Goal: Complete application form

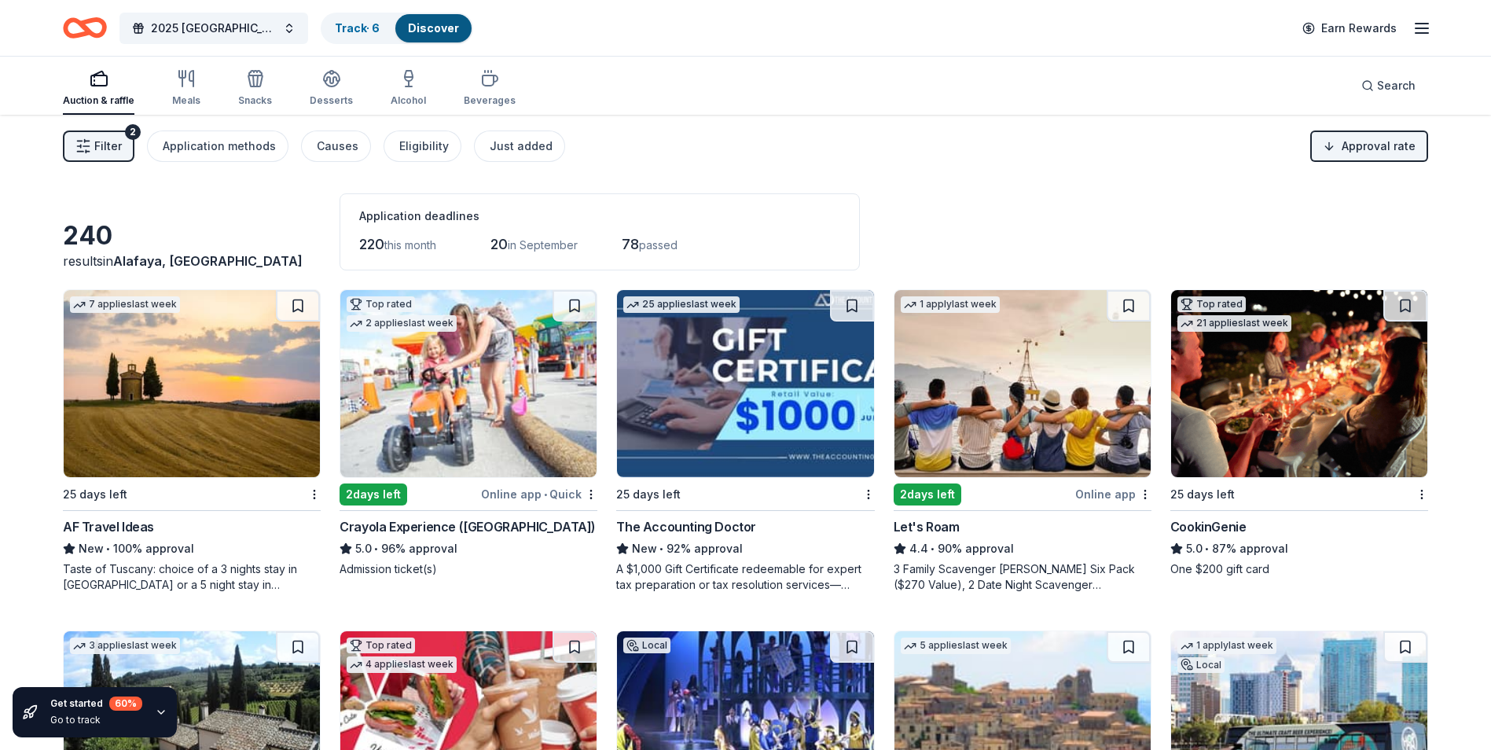
click at [1280, 410] on img at bounding box center [1299, 383] width 256 height 187
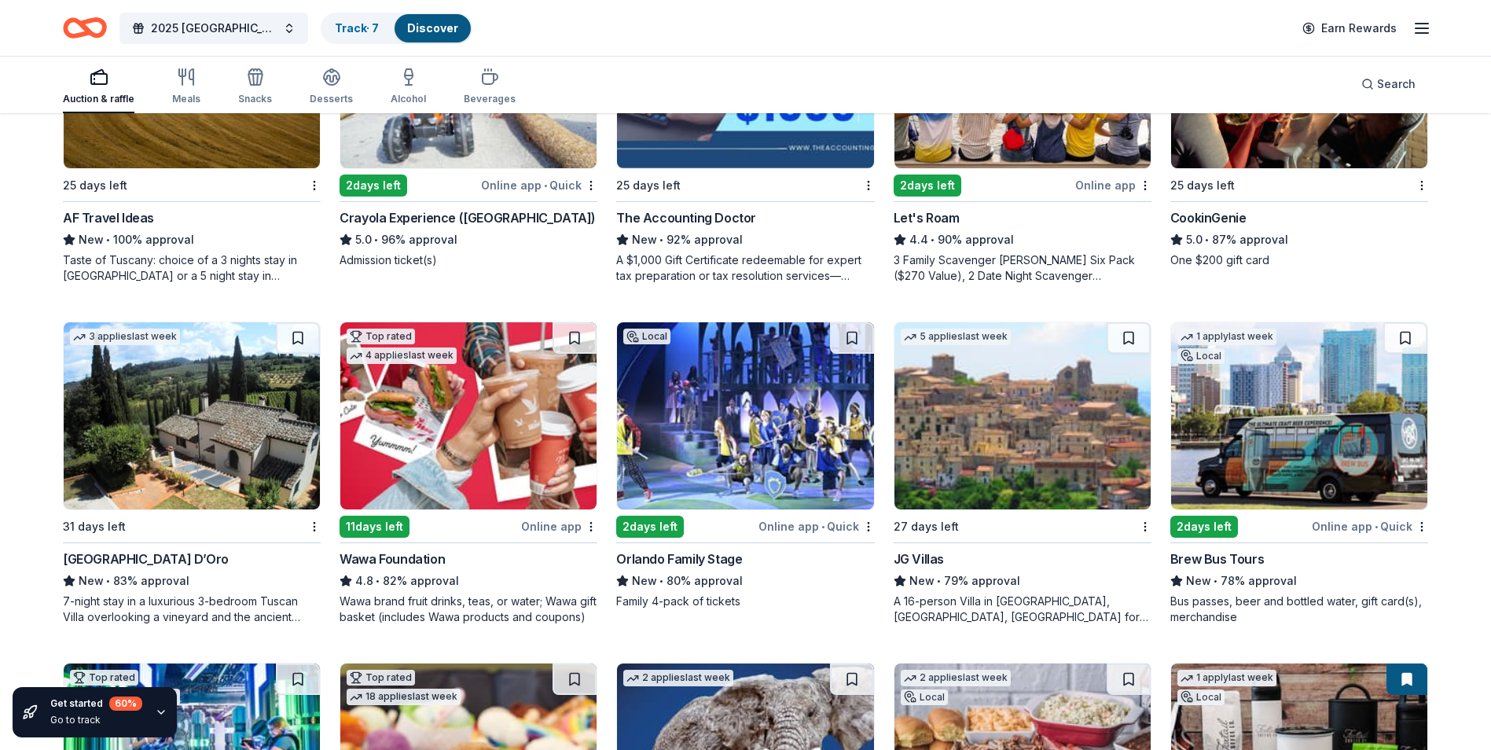
scroll to position [314, 0]
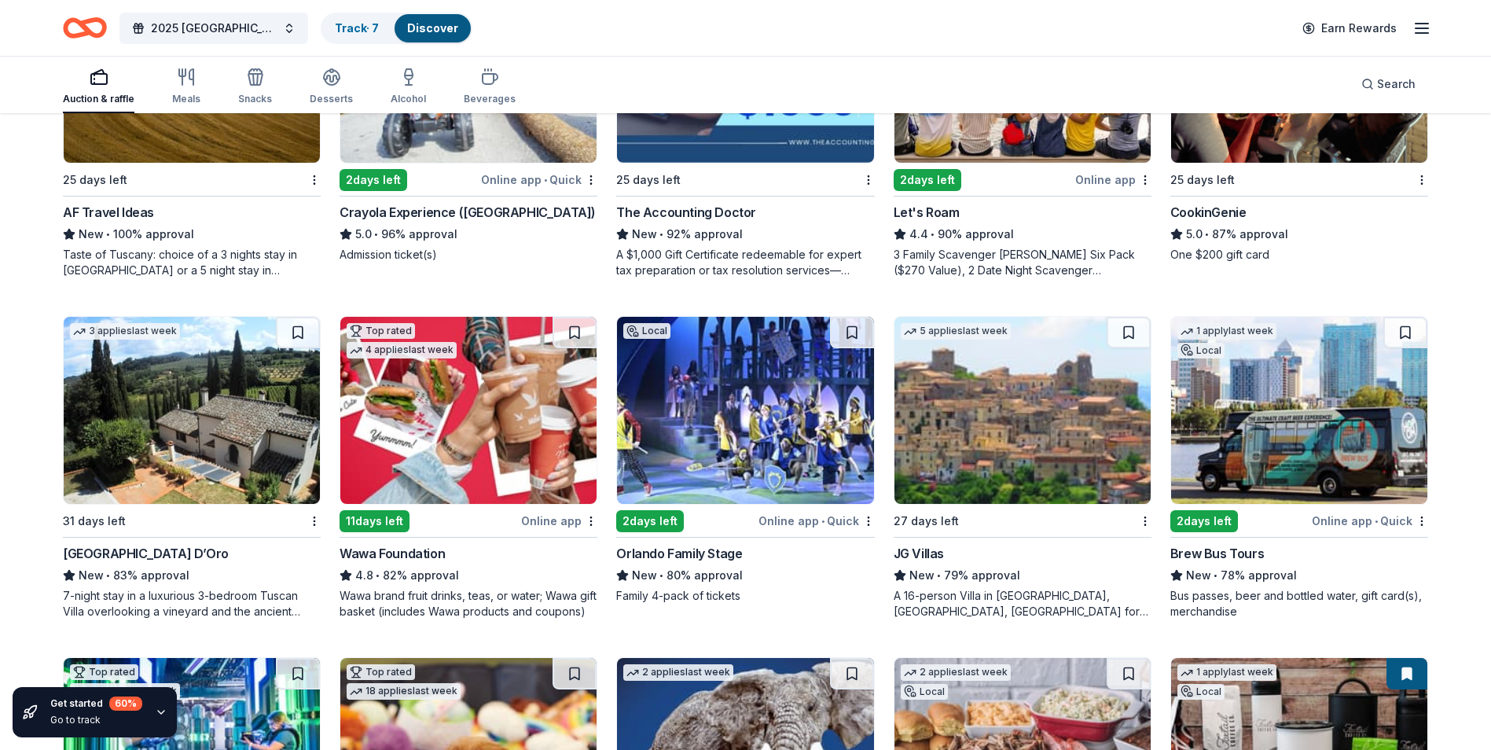
click at [495, 442] on img at bounding box center [468, 410] width 256 height 187
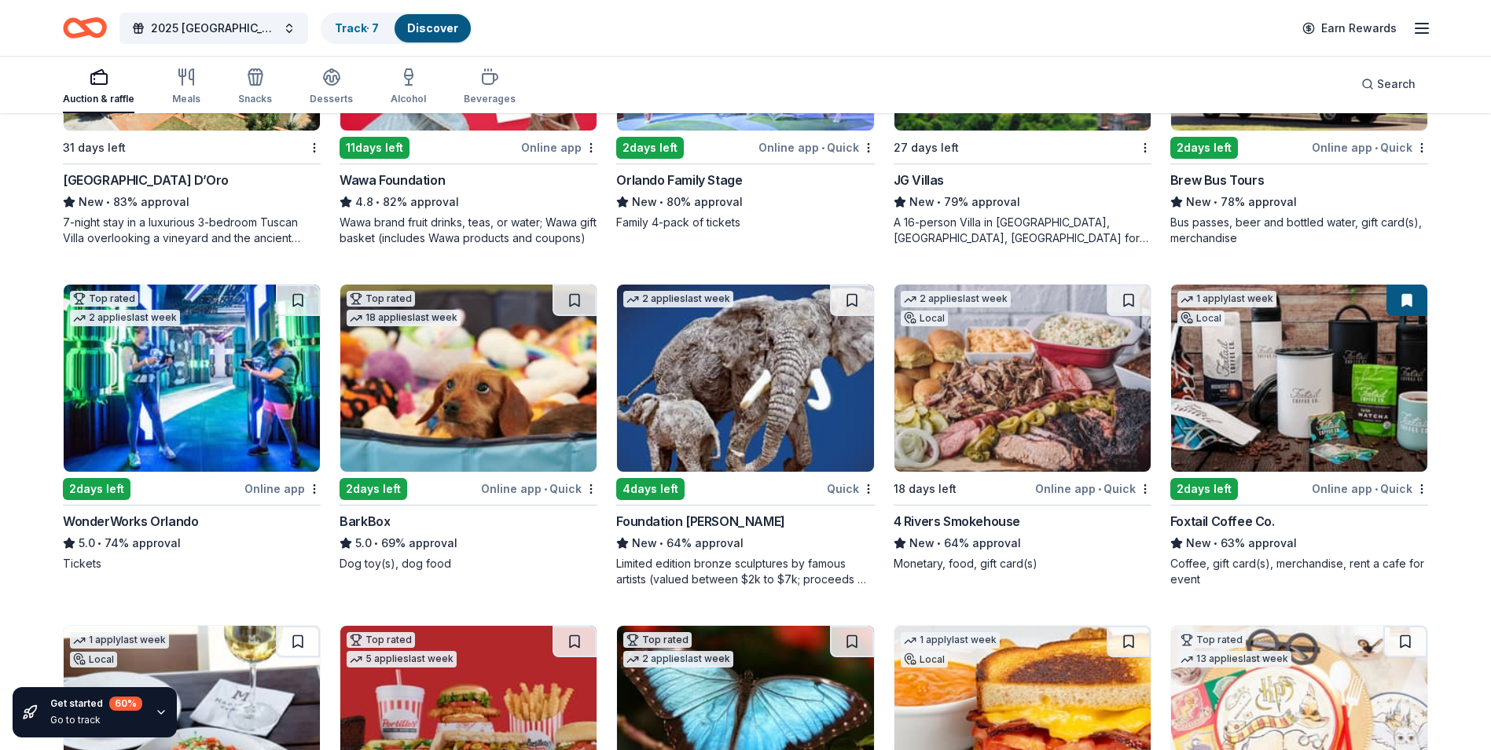
scroll to position [707, 0]
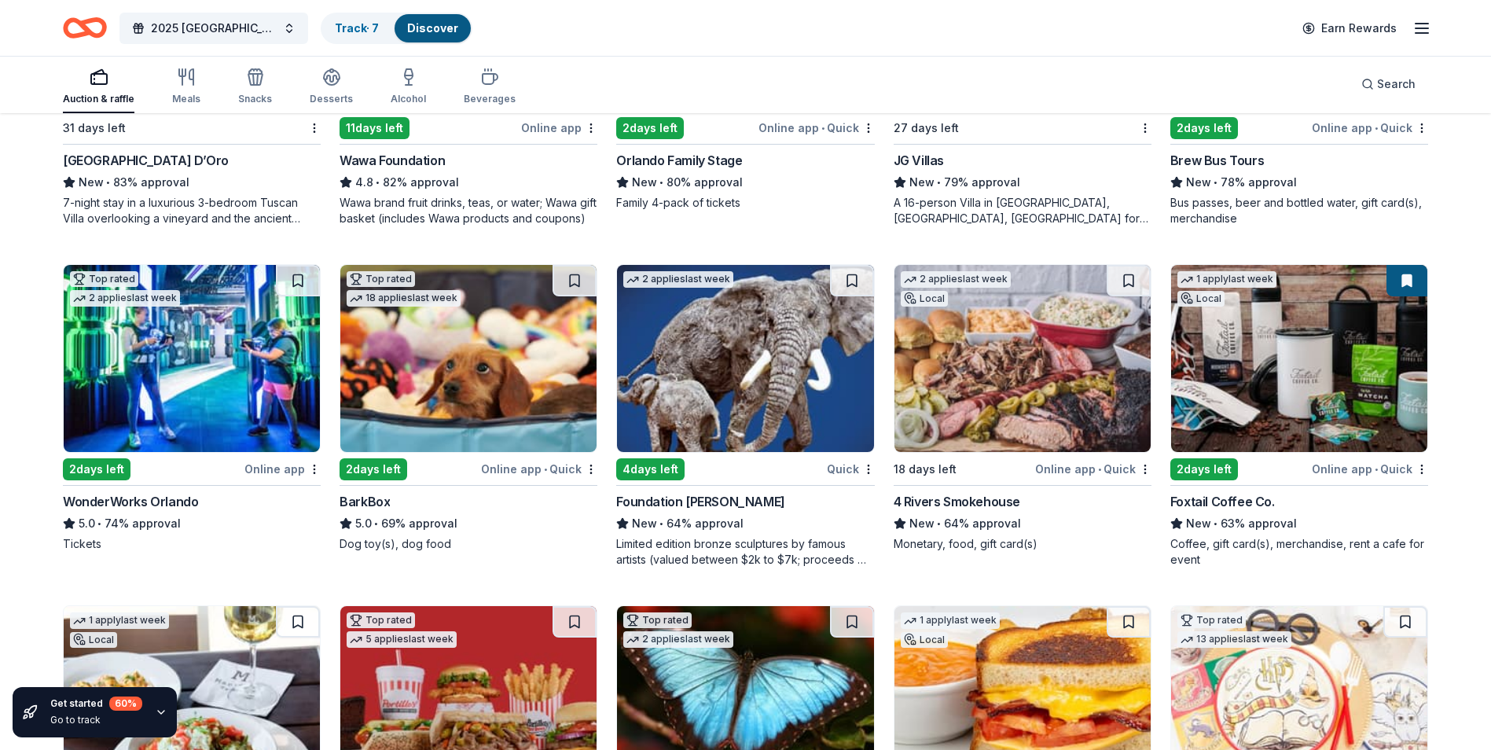
click at [493, 371] on img at bounding box center [468, 358] width 256 height 187
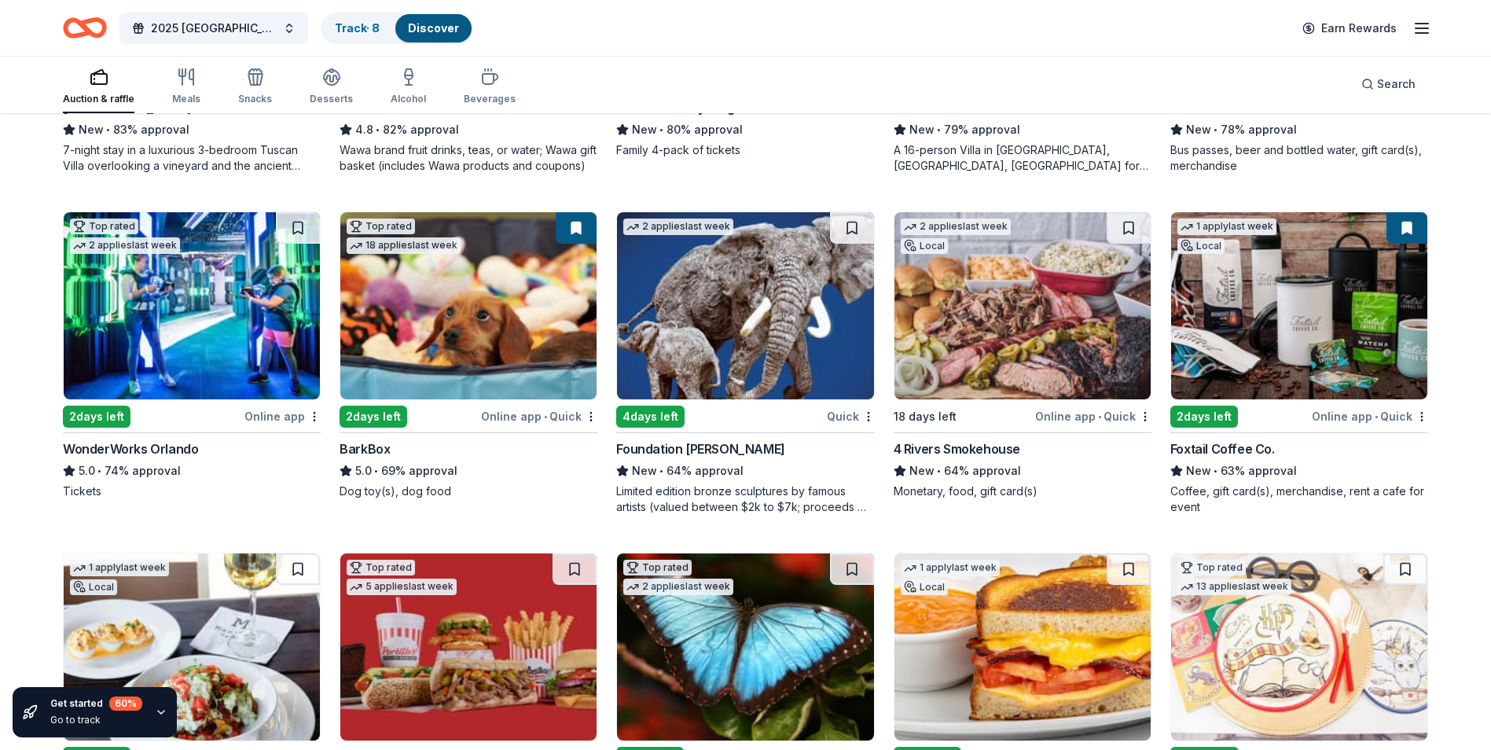
scroll to position [786, 0]
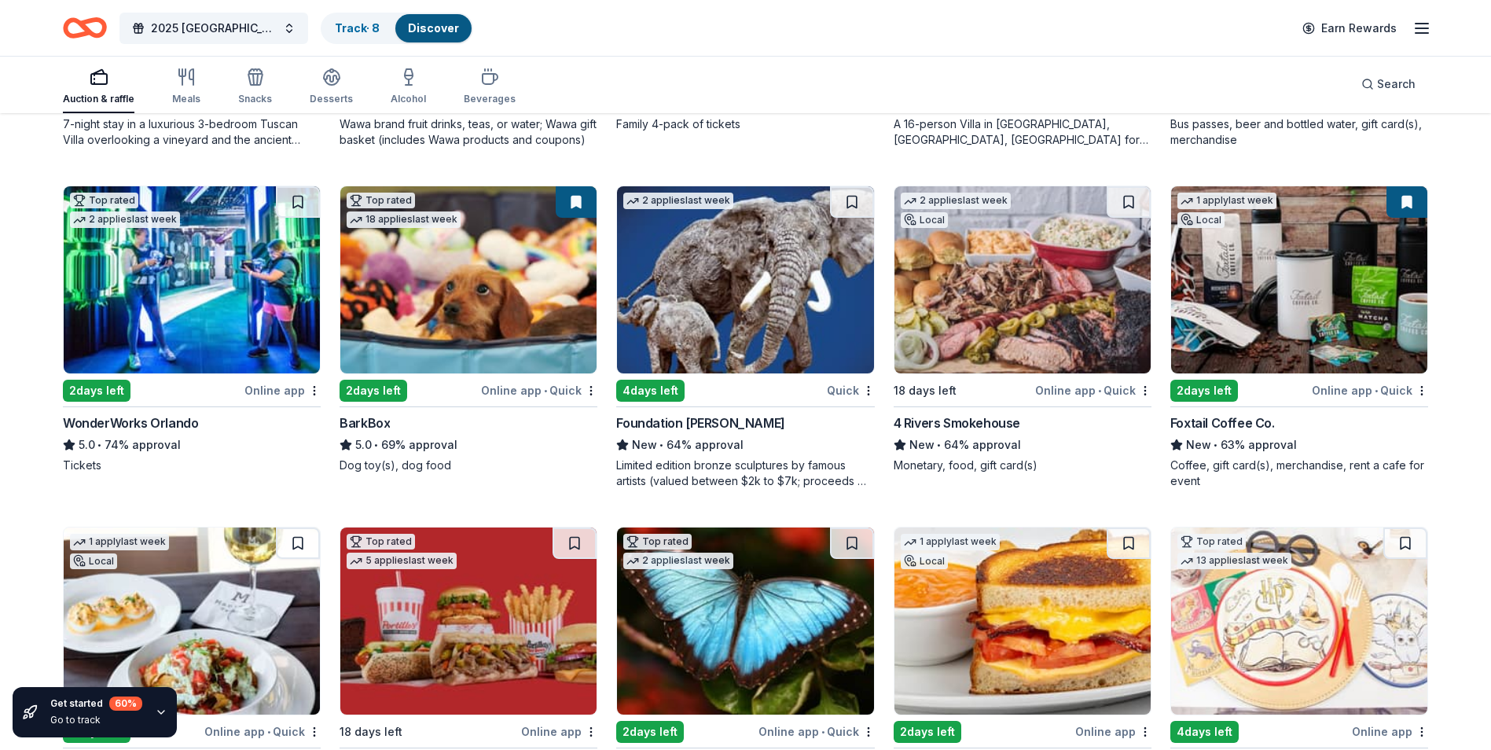
click at [773, 266] on img at bounding box center [745, 279] width 256 height 187
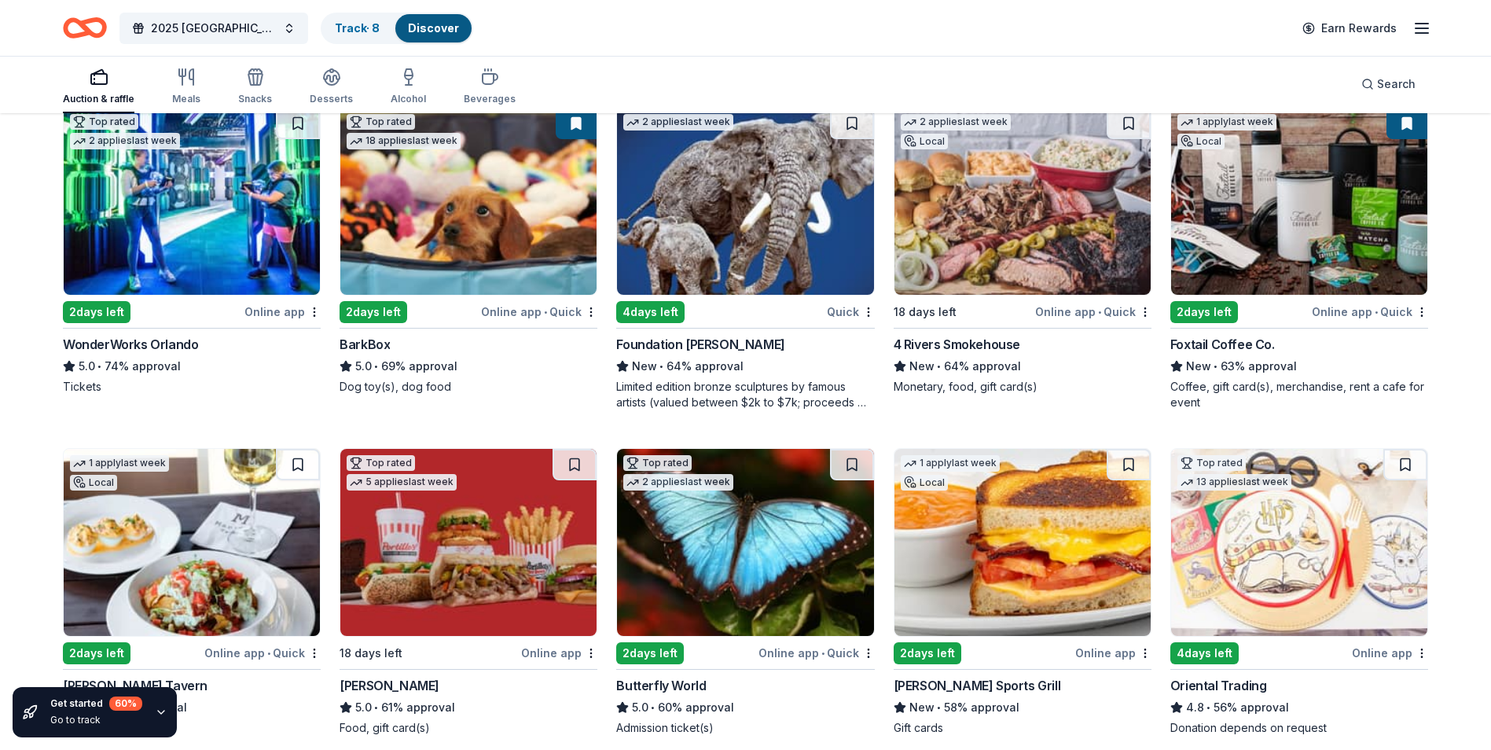
click at [1021, 265] on img at bounding box center [1022, 201] width 256 height 187
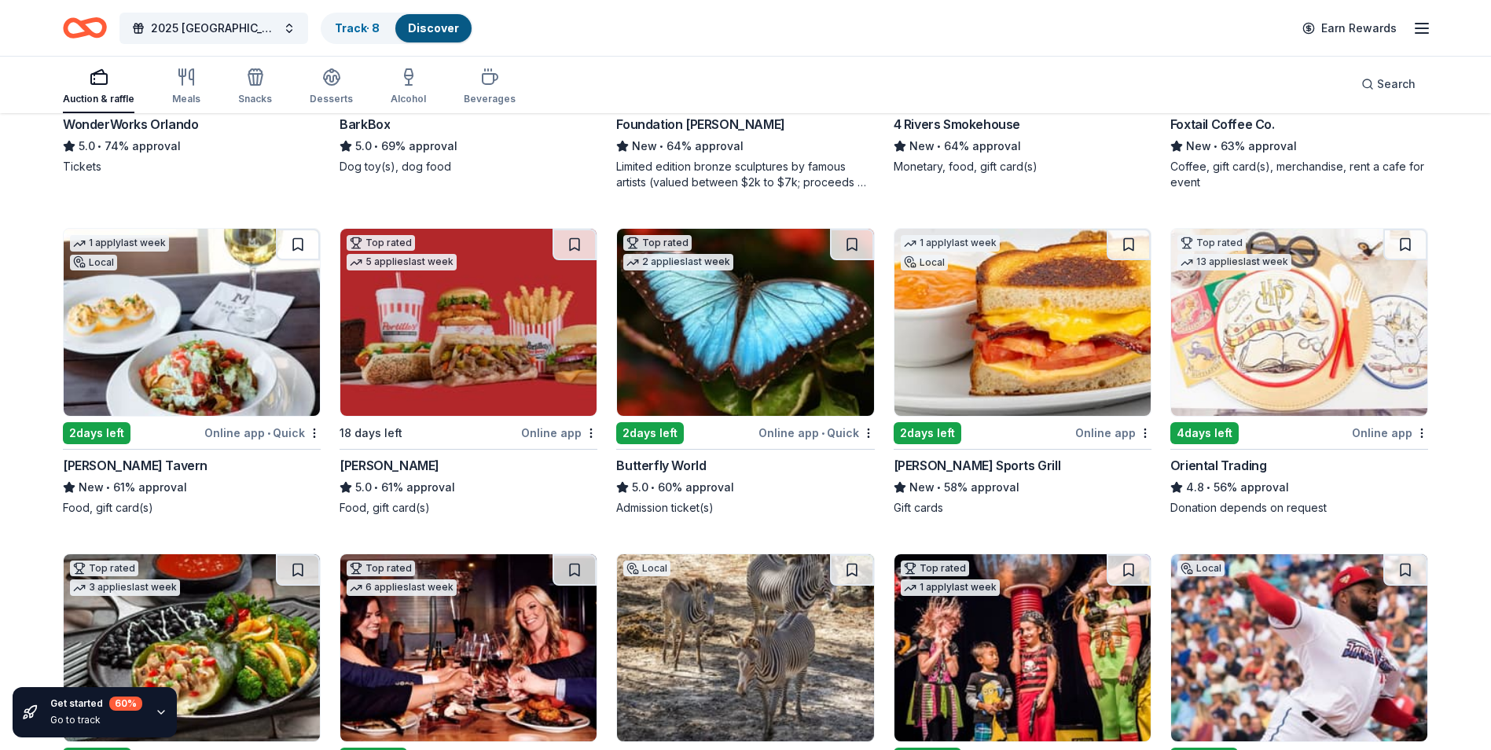
scroll to position [1100, 0]
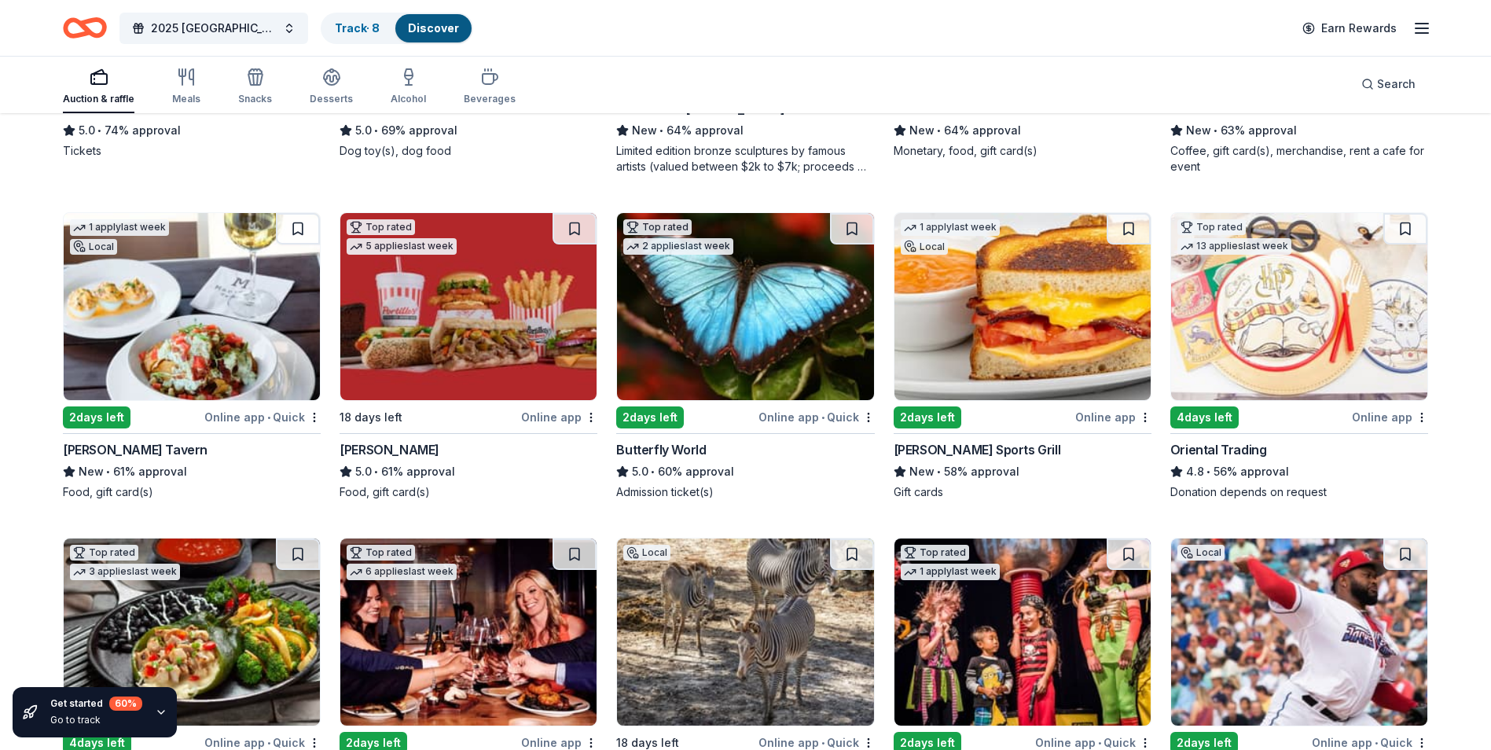
click at [226, 369] on img at bounding box center [192, 306] width 256 height 187
click at [1029, 323] on img at bounding box center [1022, 306] width 256 height 187
click at [1304, 356] on img at bounding box center [1299, 306] width 256 height 187
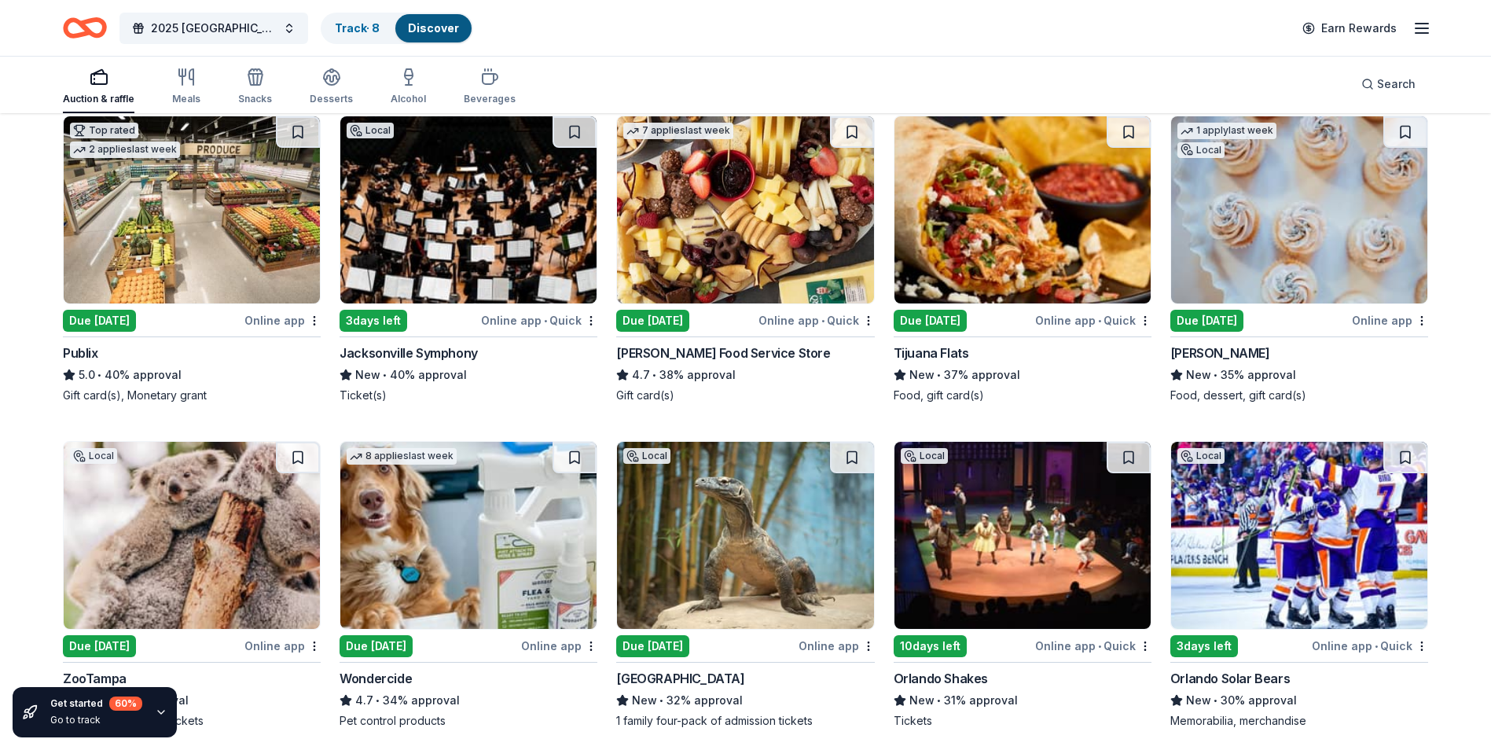
scroll to position [1862, 0]
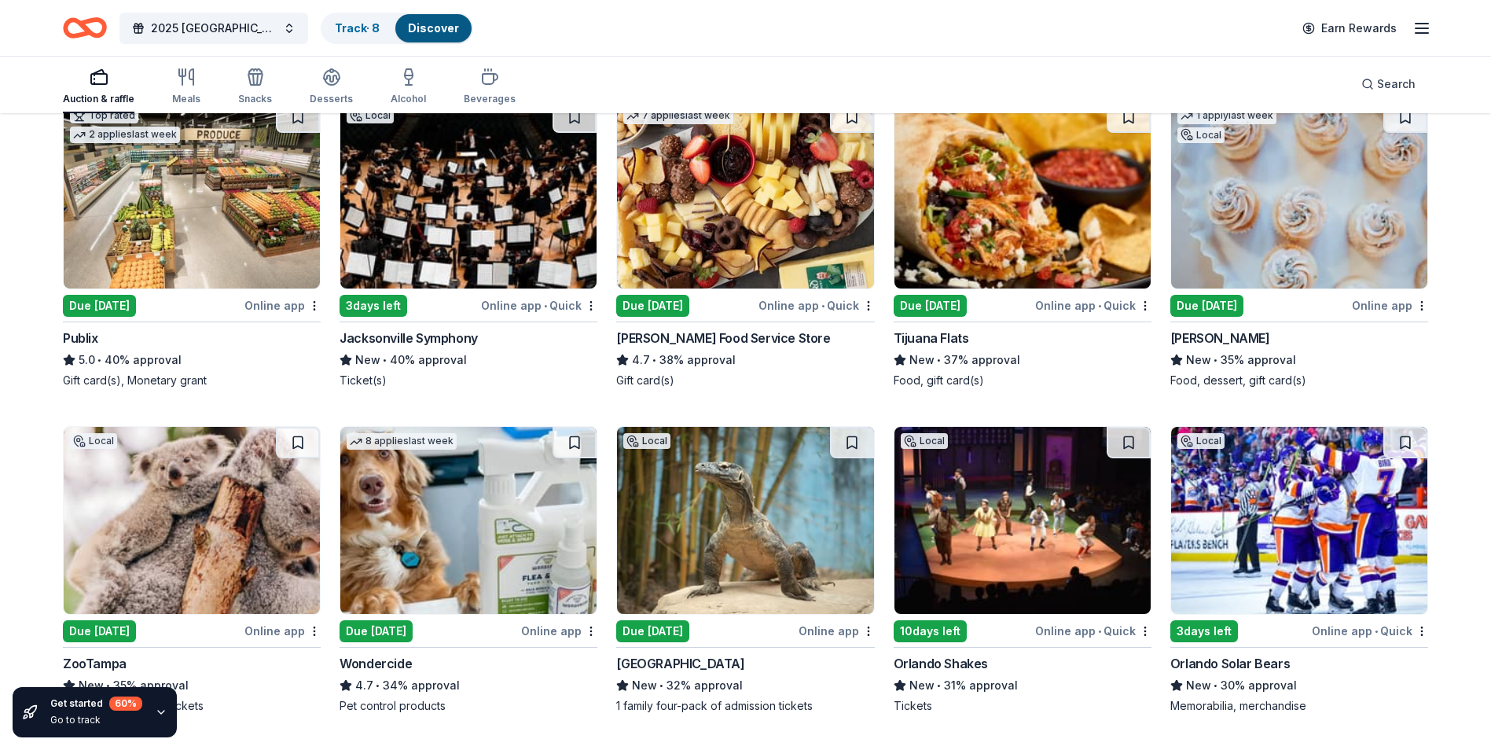
click at [1025, 240] on img at bounding box center [1022, 194] width 256 height 187
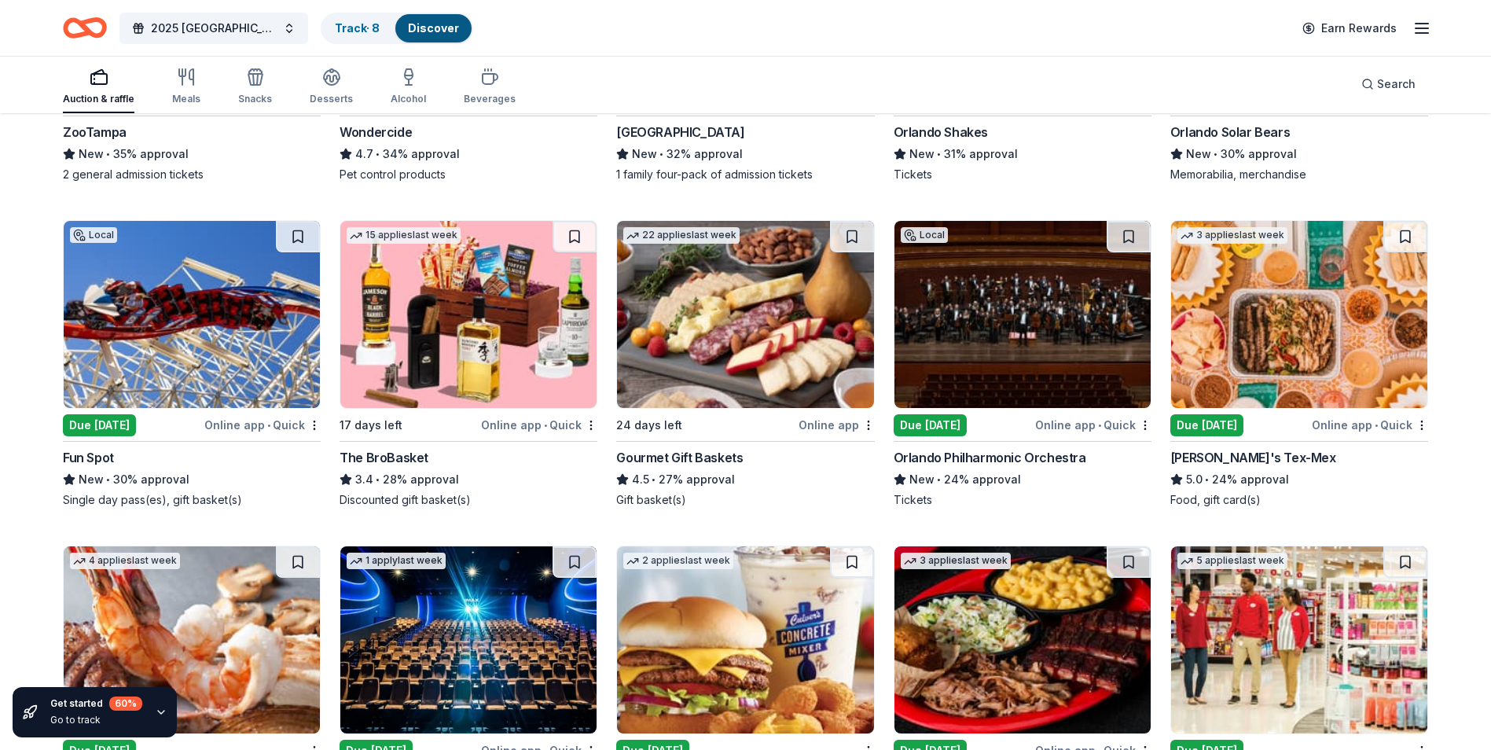
scroll to position [2434, 0]
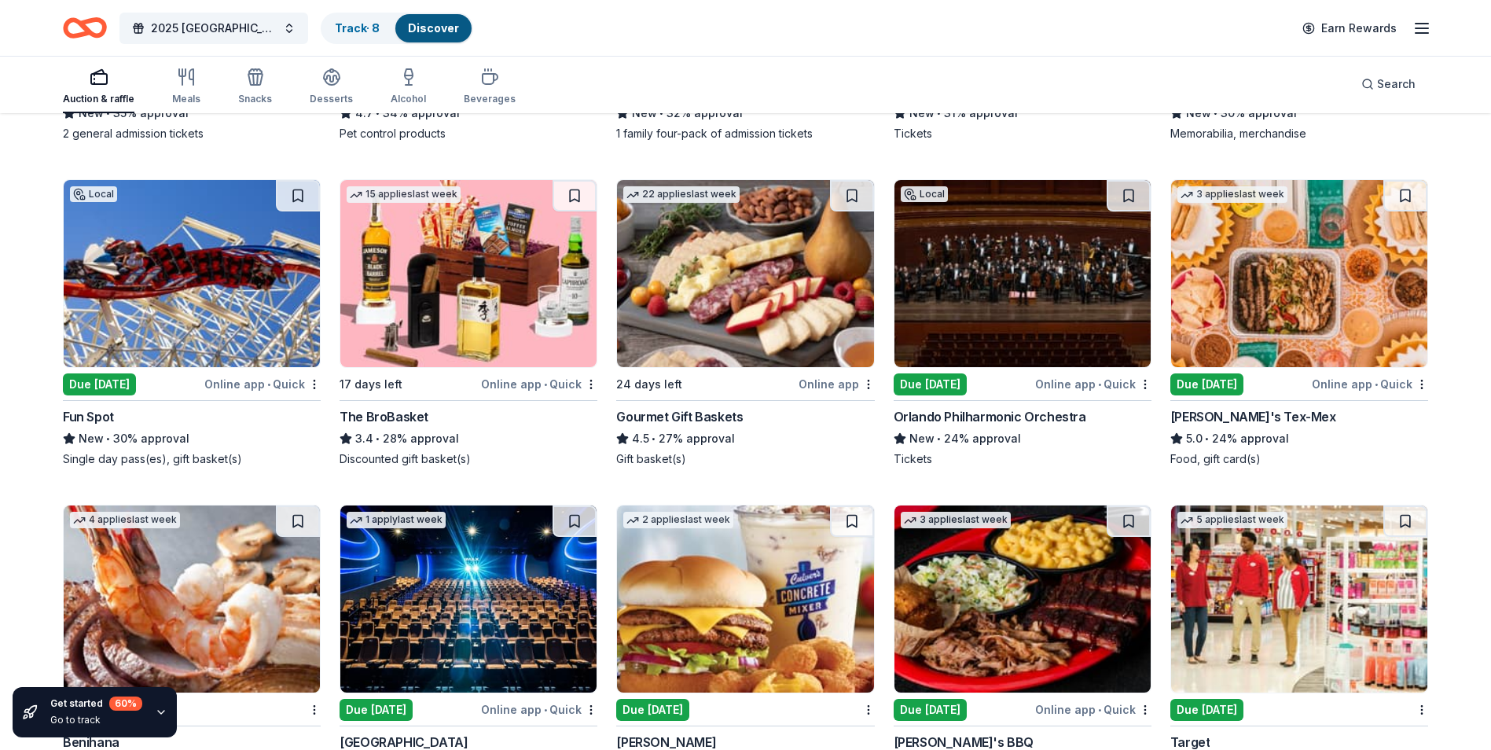
click at [526, 294] on img at bounding box center [468, 273] width 256 height 187
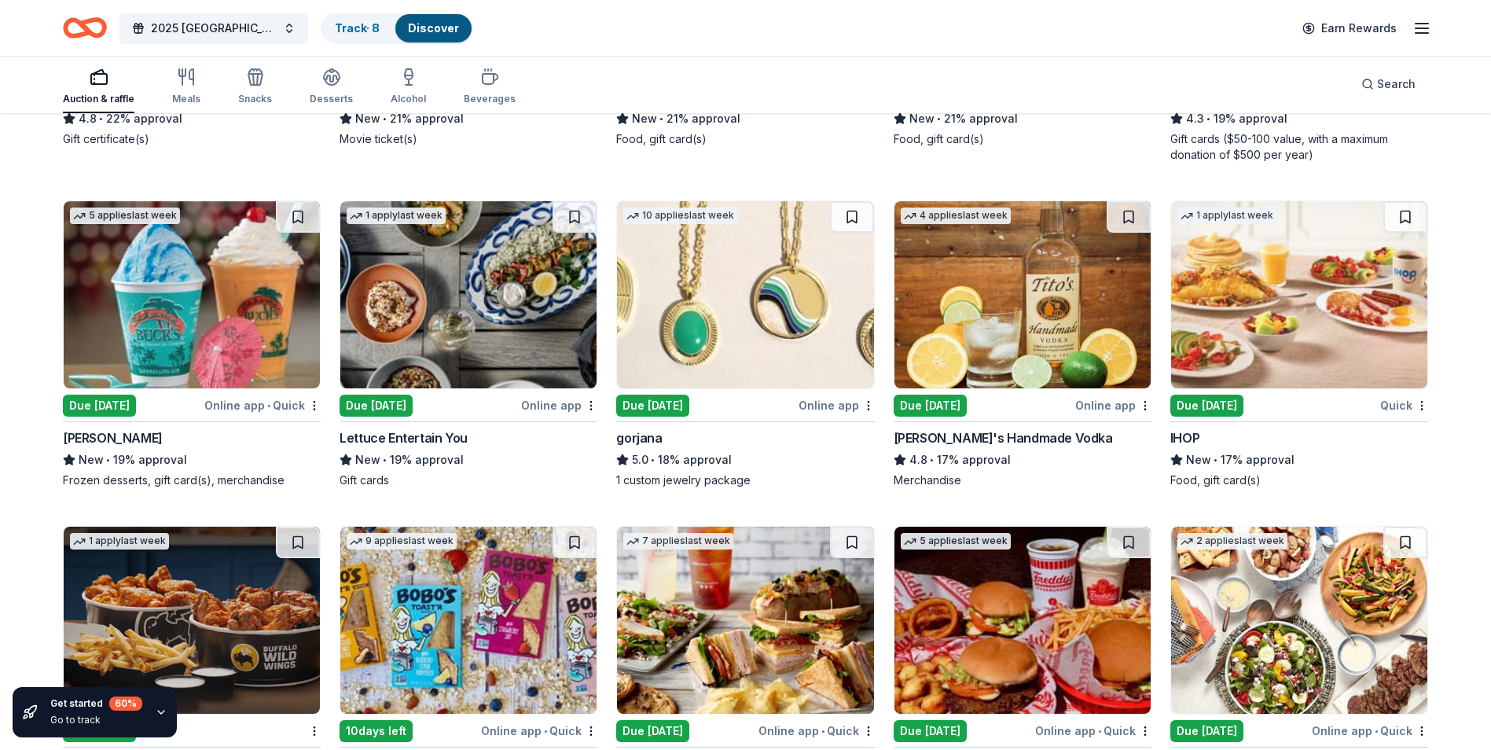
scroll to position [3101, 0]
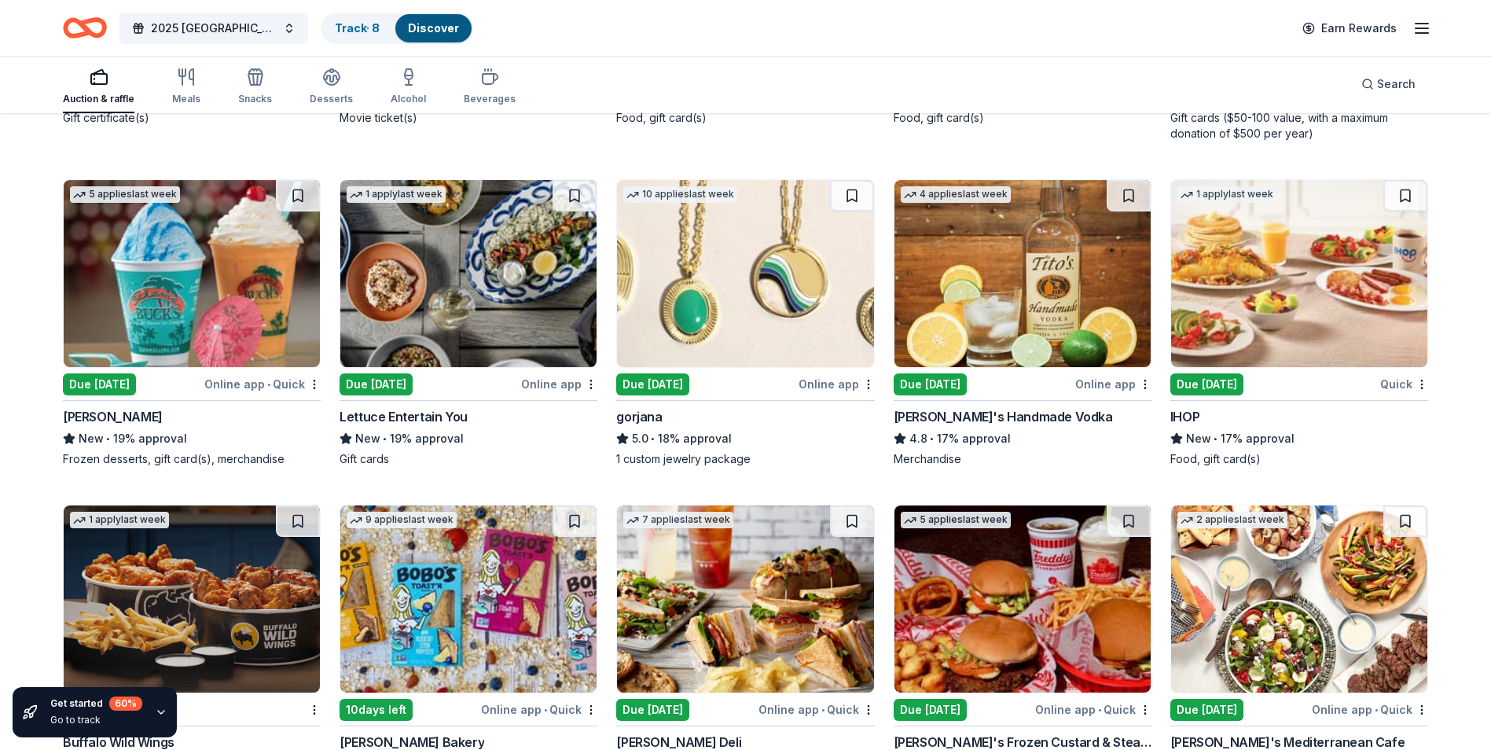
click at [757, 315] on img at bounding box center [745, 273] width 256 height 187
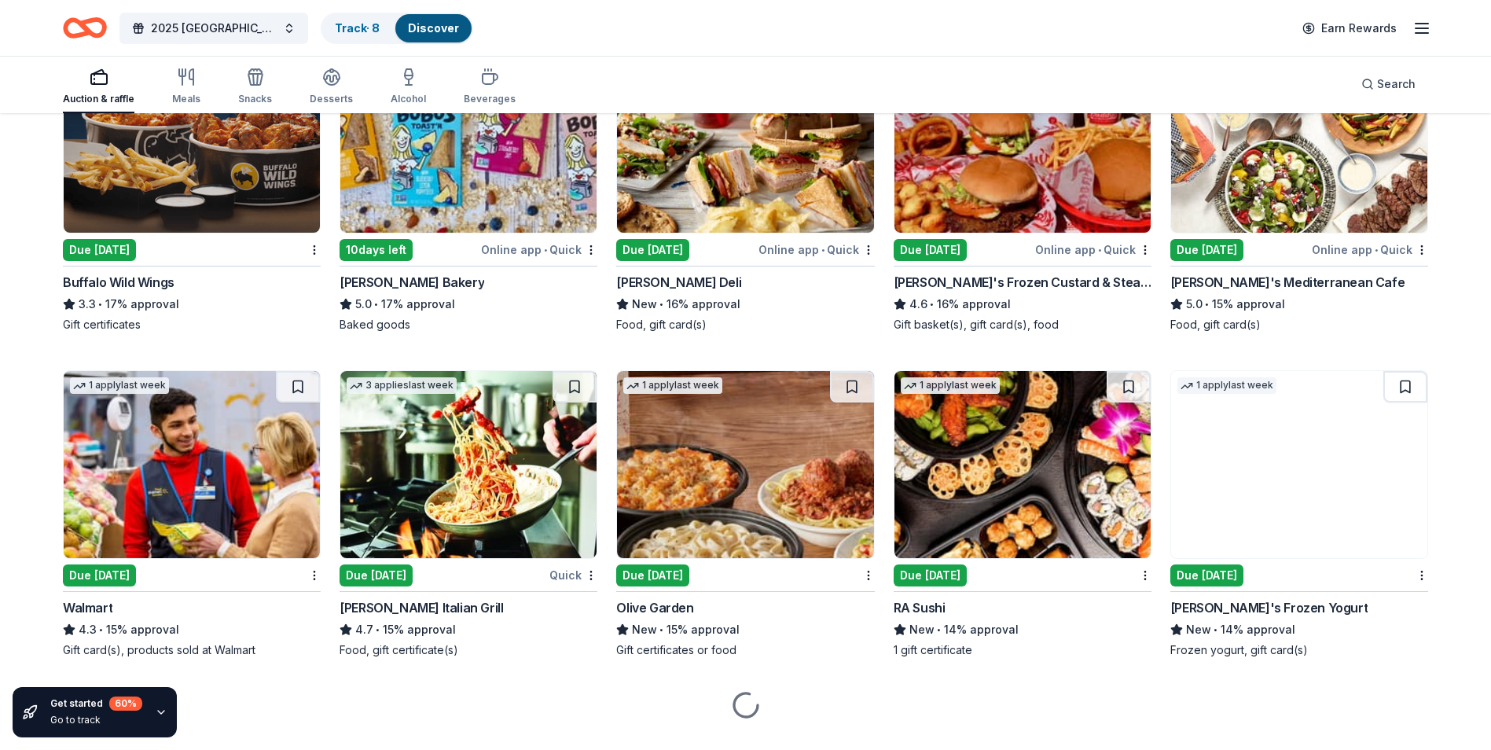
scroll to position [3594, 0]
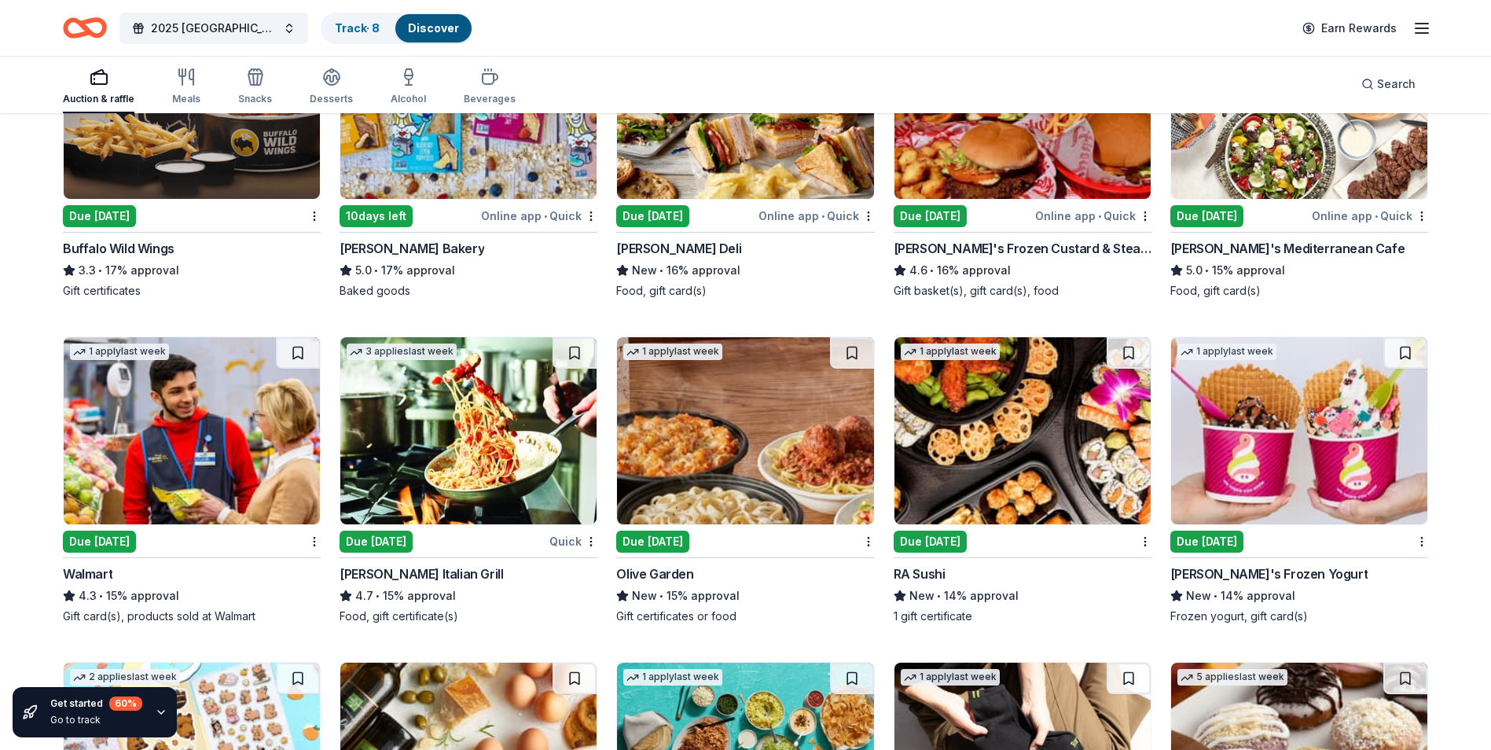
click at [535, 431] on img at bounding box center [468, 430] width 256 height 187
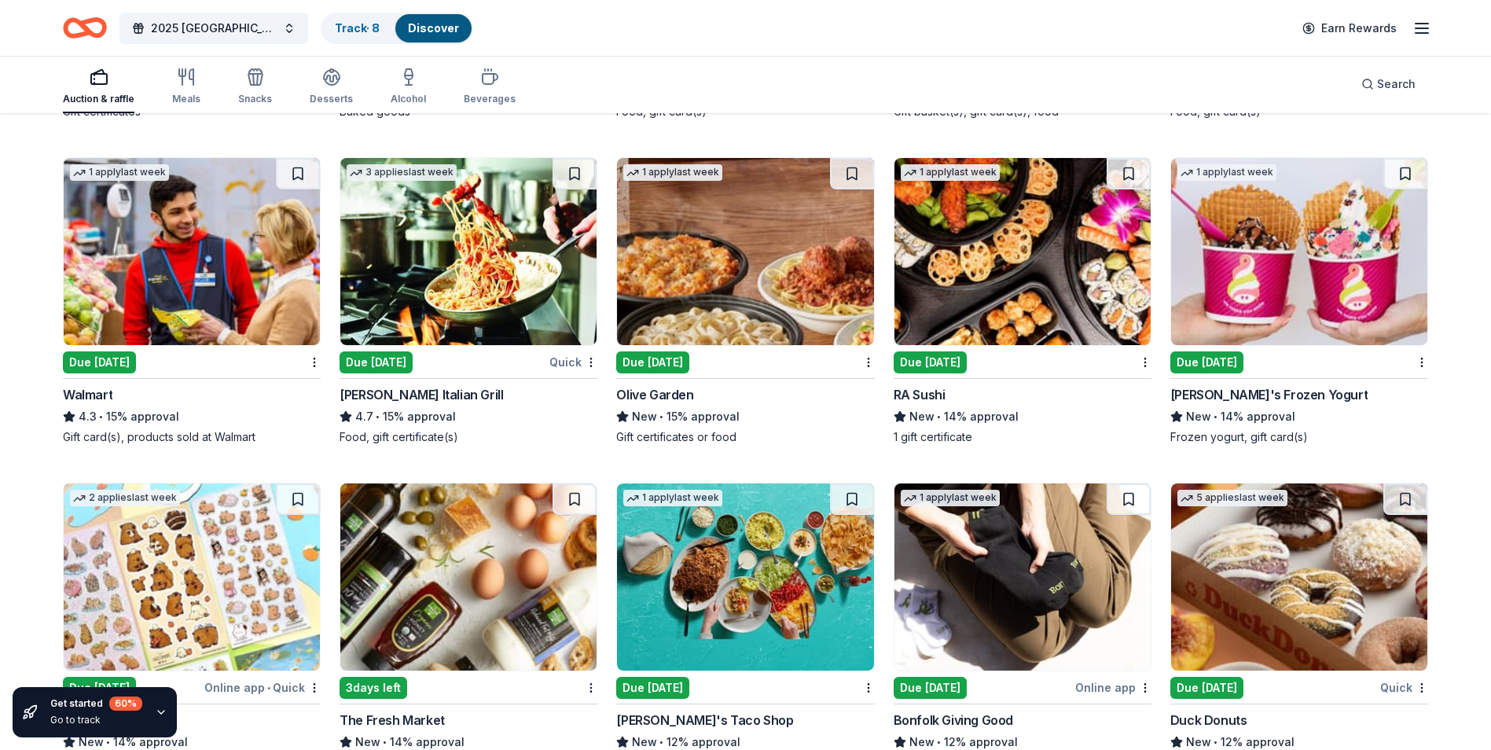
scroll to position [3751, 0]
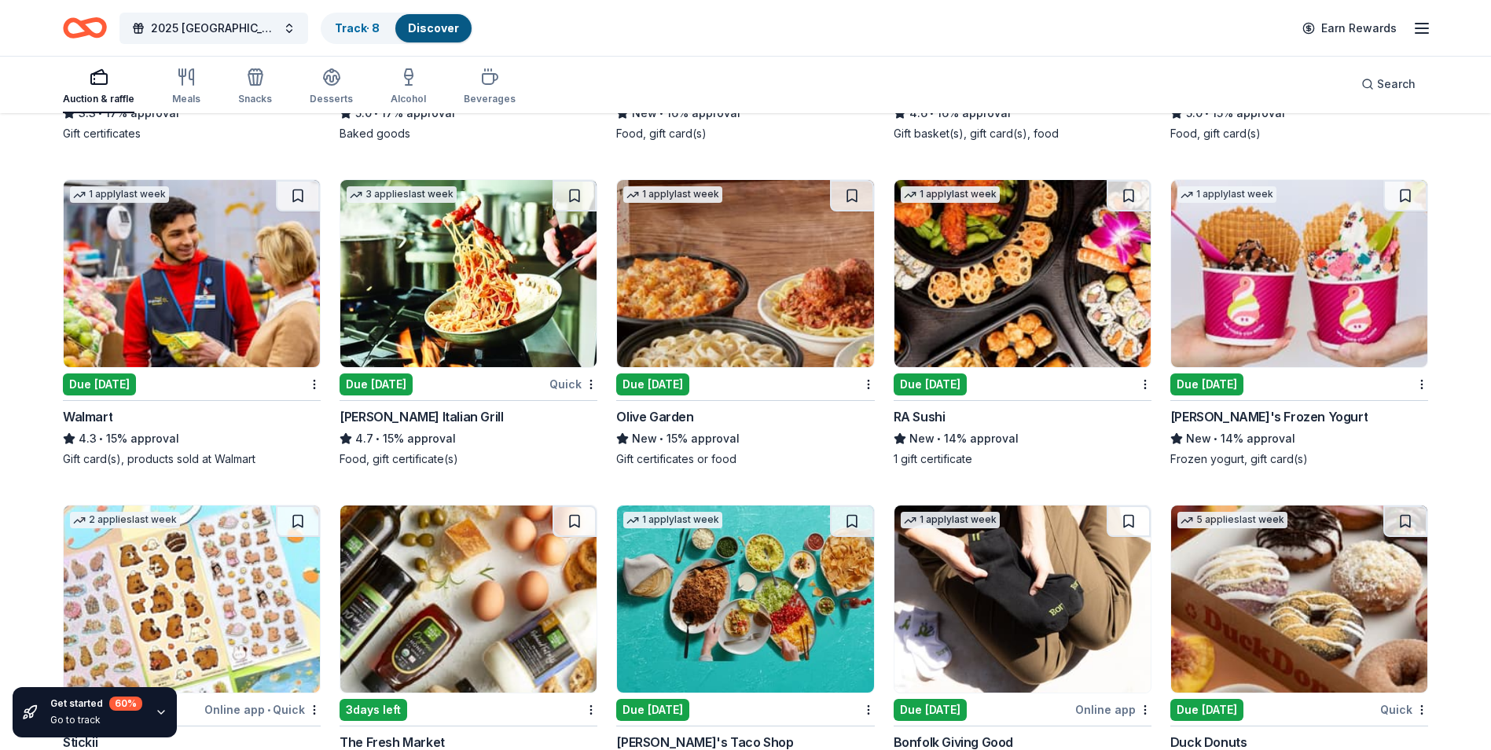
click at [1333, 333] on img at bounding box center [1299, 273] width 256 height 187
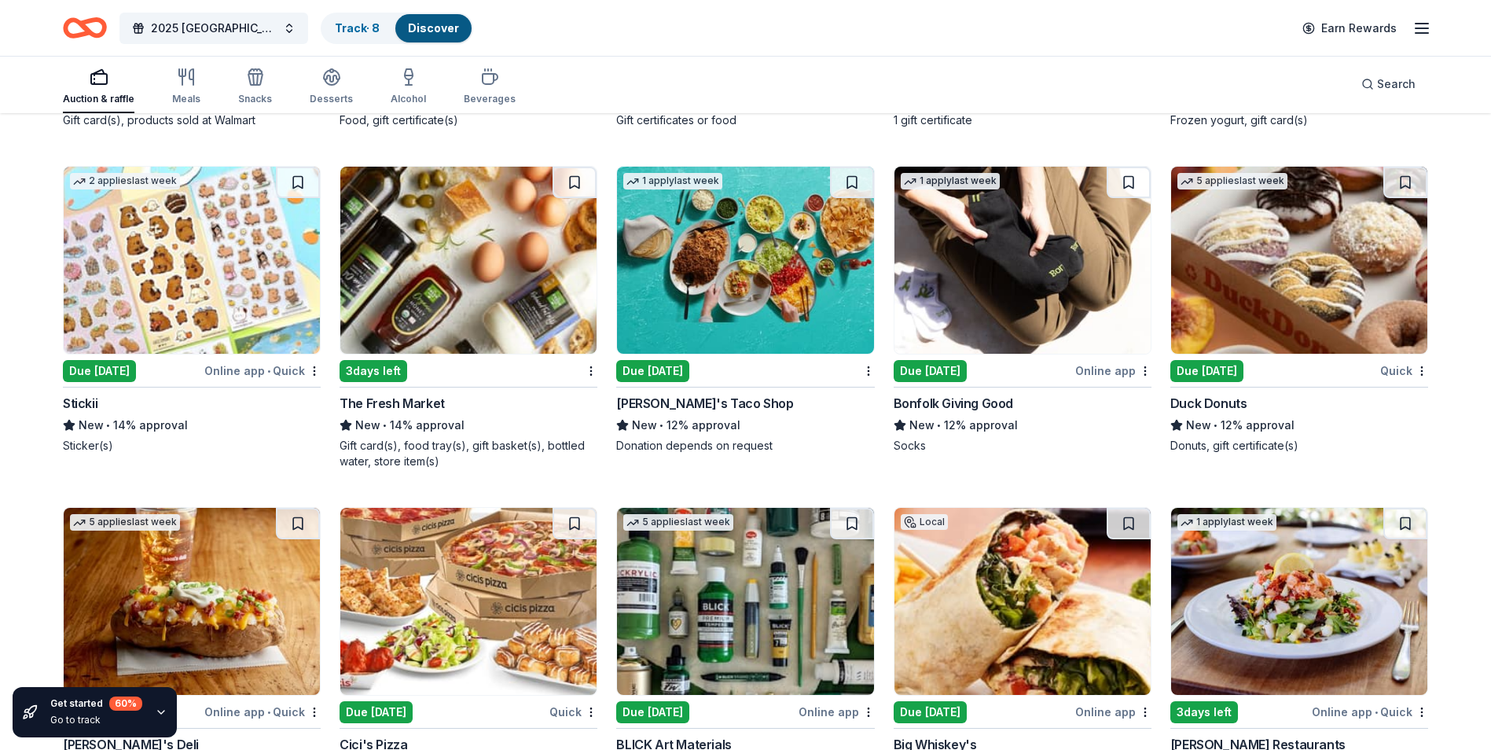
scroll to position [3987, 0]
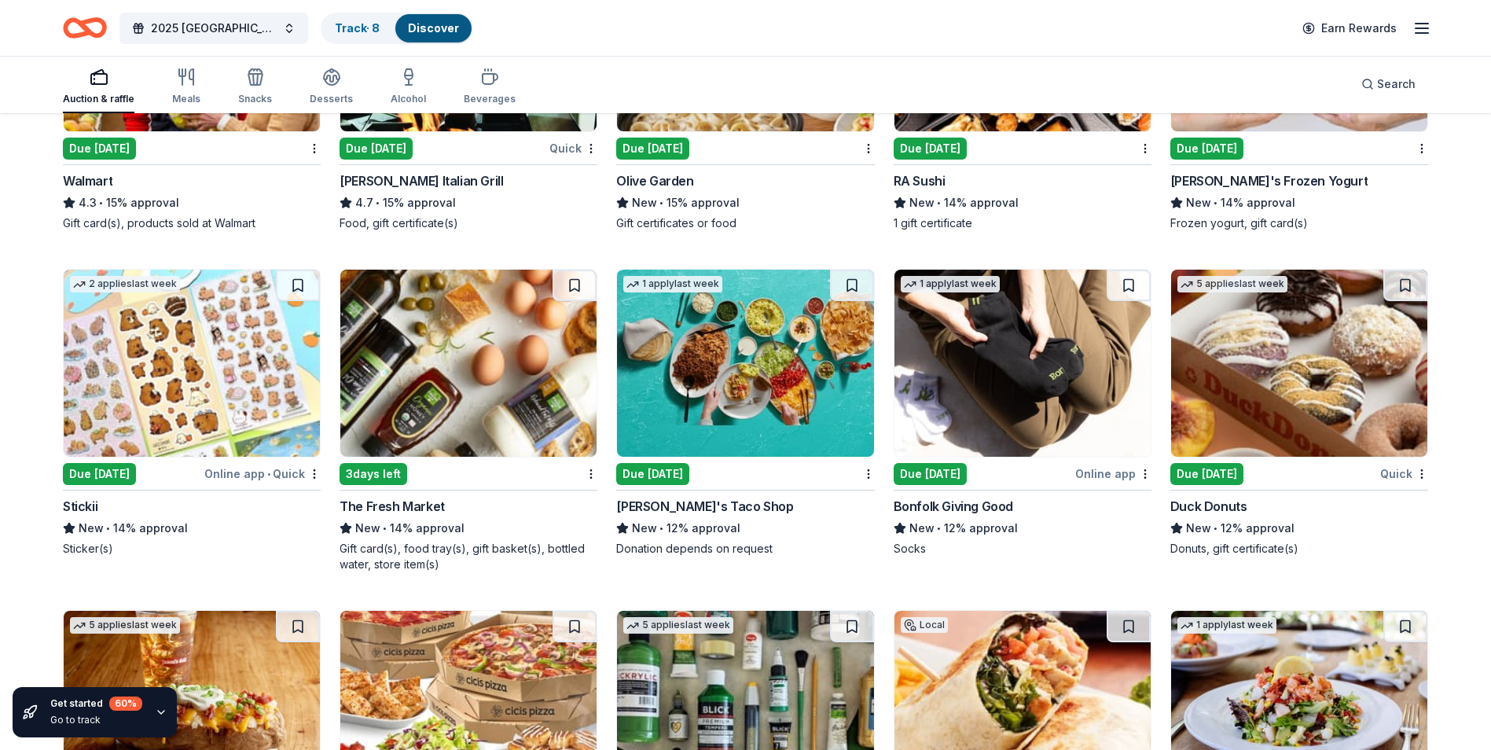
click at [471, 387] on img at bounding box center [468, 363] width 256 height 187
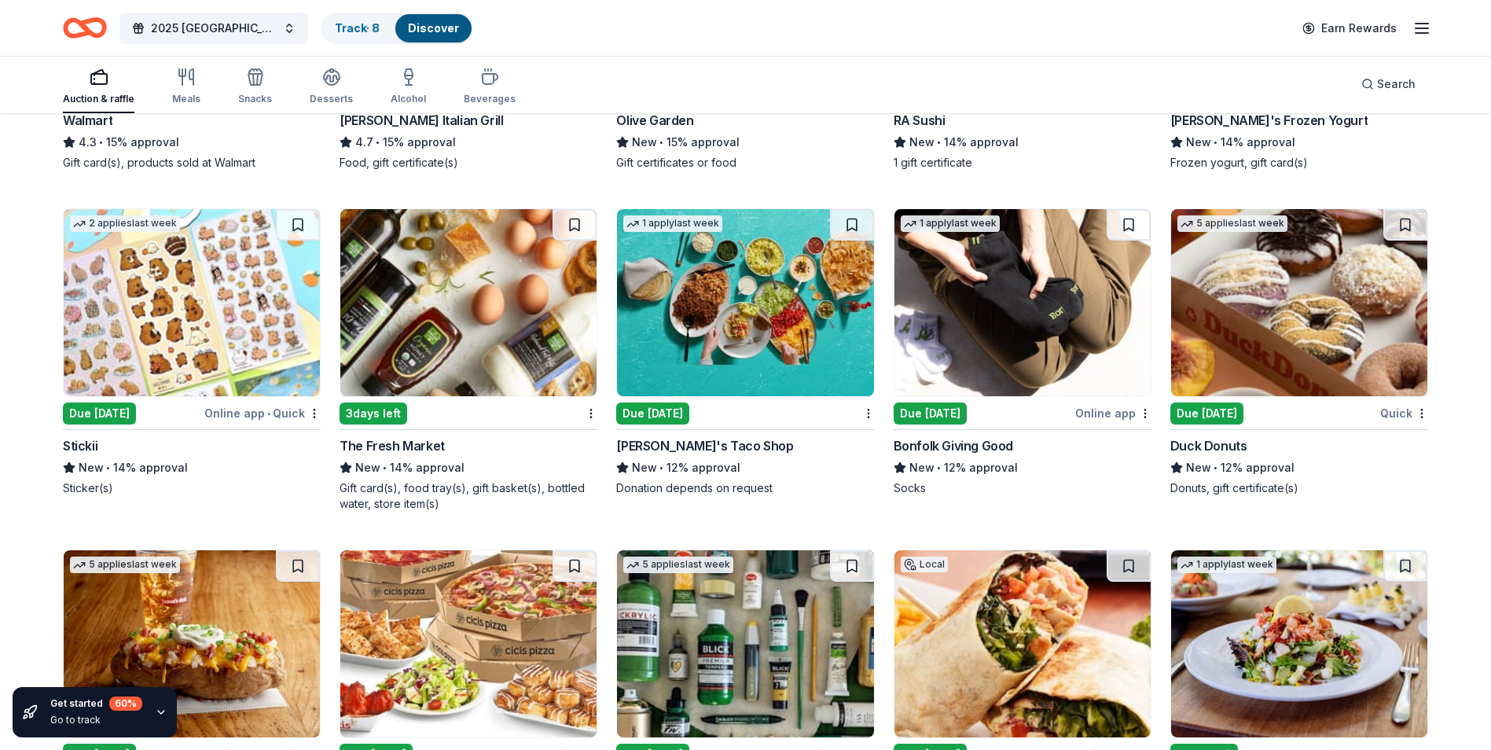
scroll to position [4276, 0]
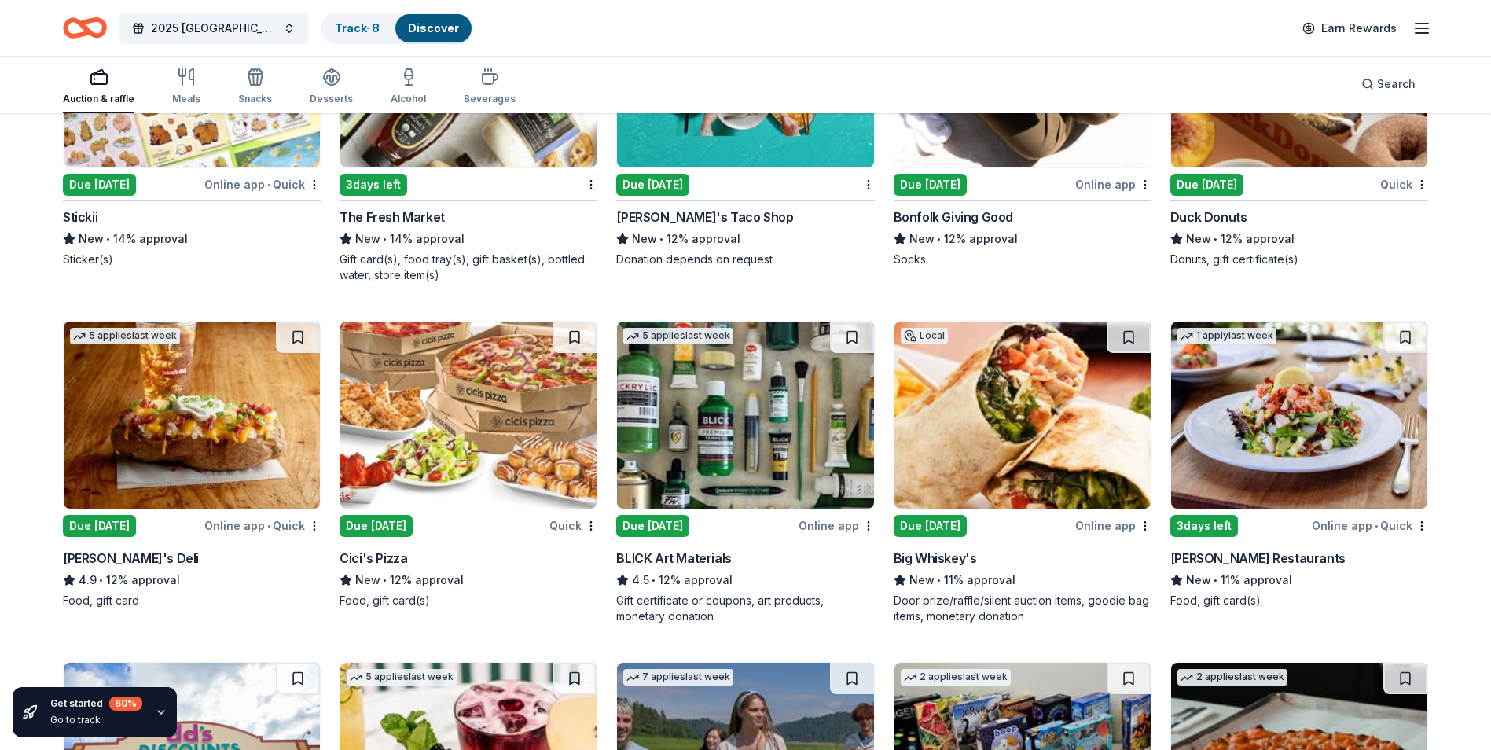
click at [1304, 446] on img at bounding box center [1299, 414] width 256 height 187
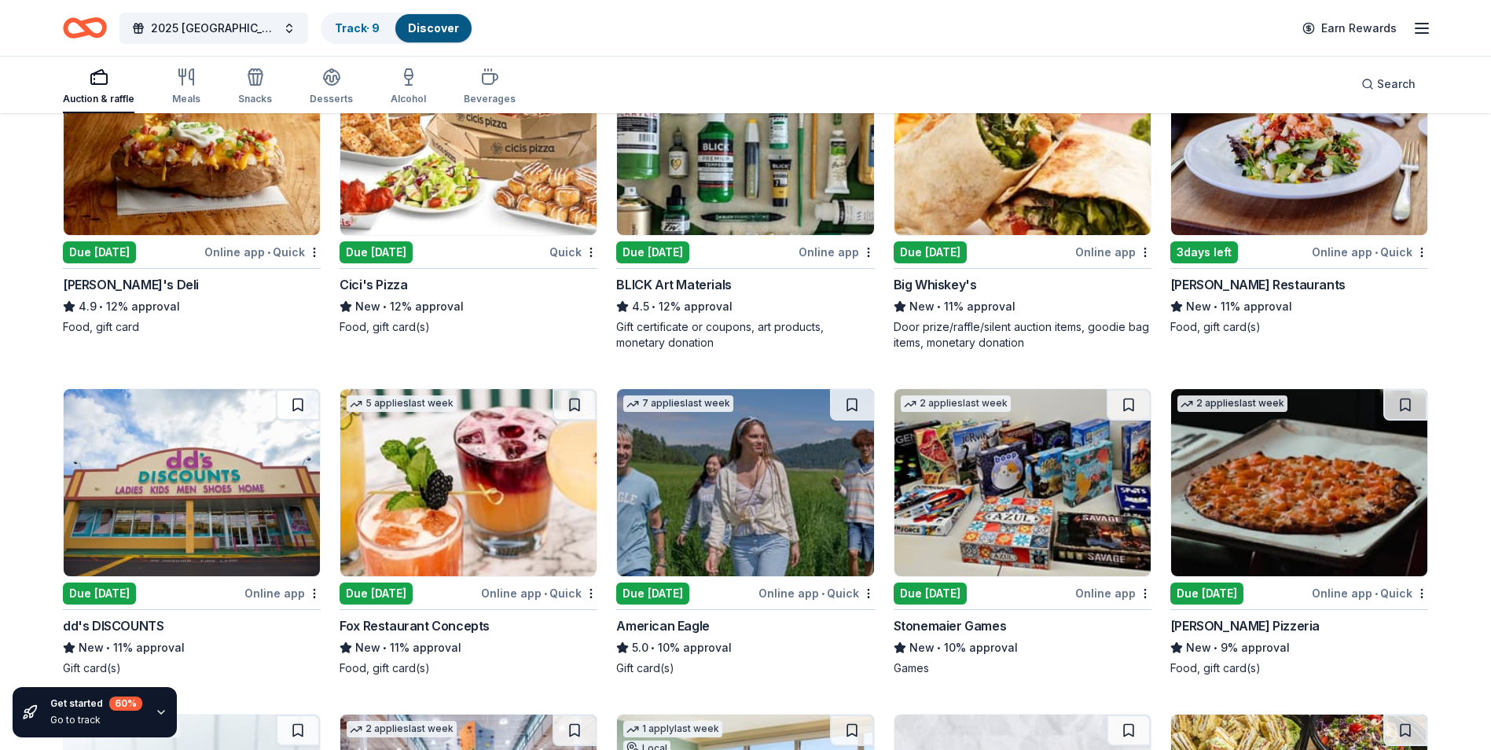
scroll to position [4590, 0]
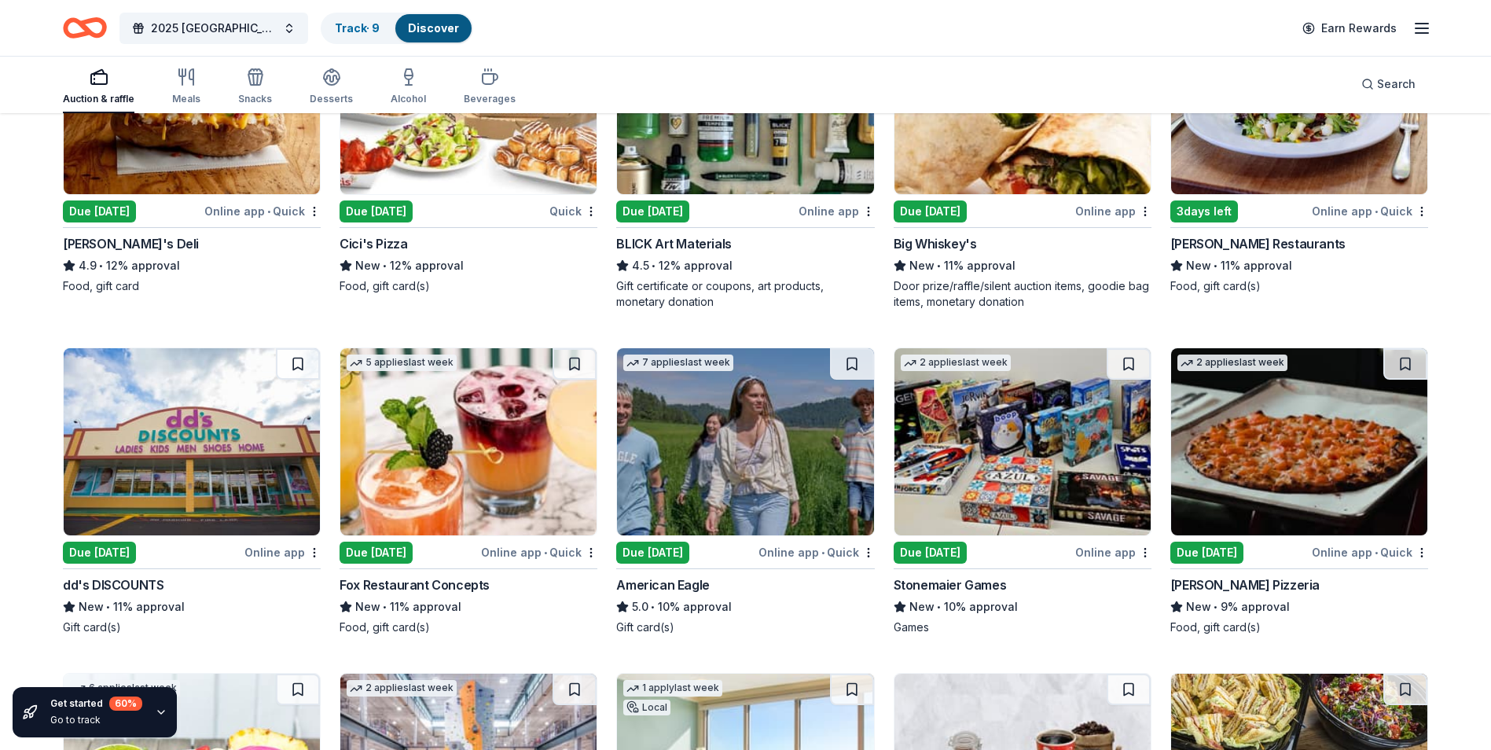
click at [772, 452] on img at bounding box center [745, 441] width 256 height 187
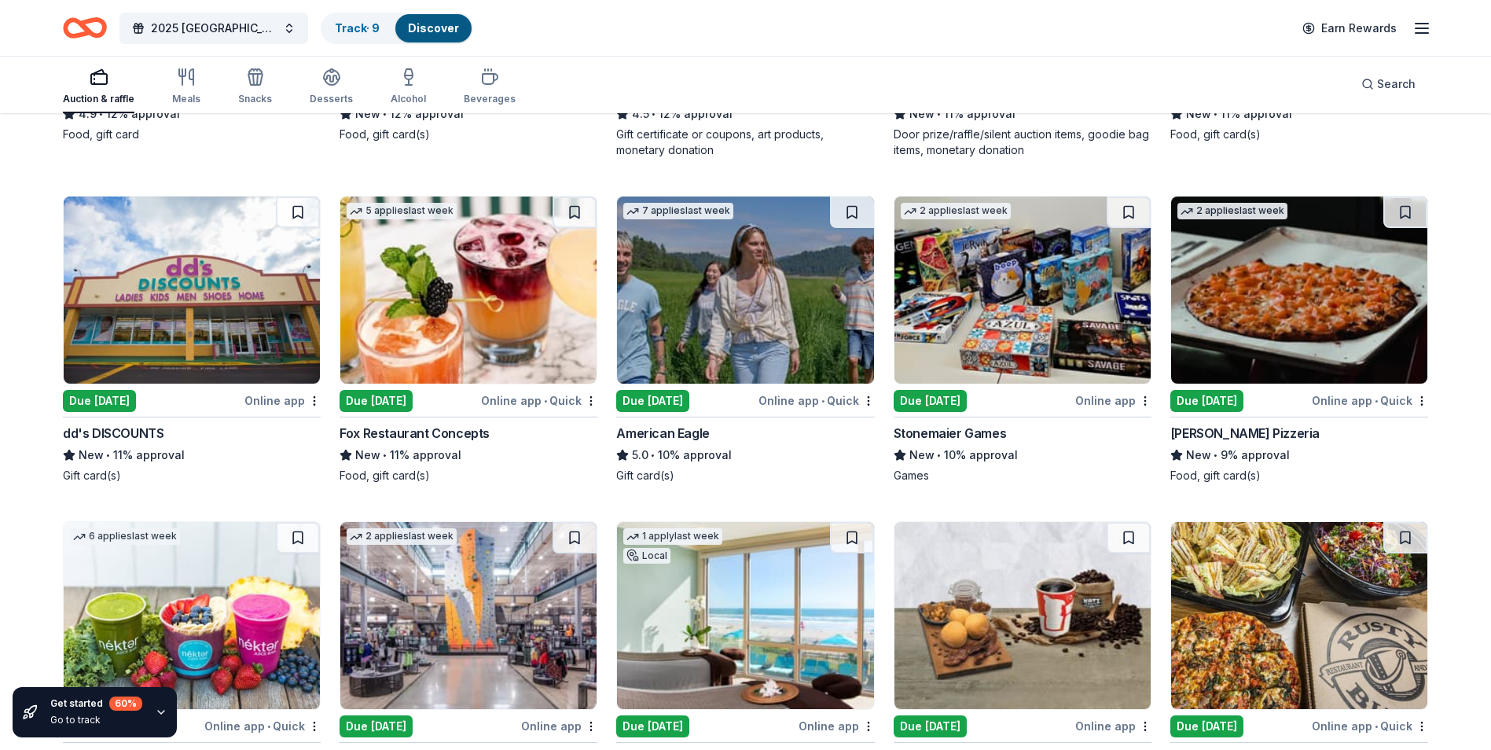
scroll to position [4748, 0]
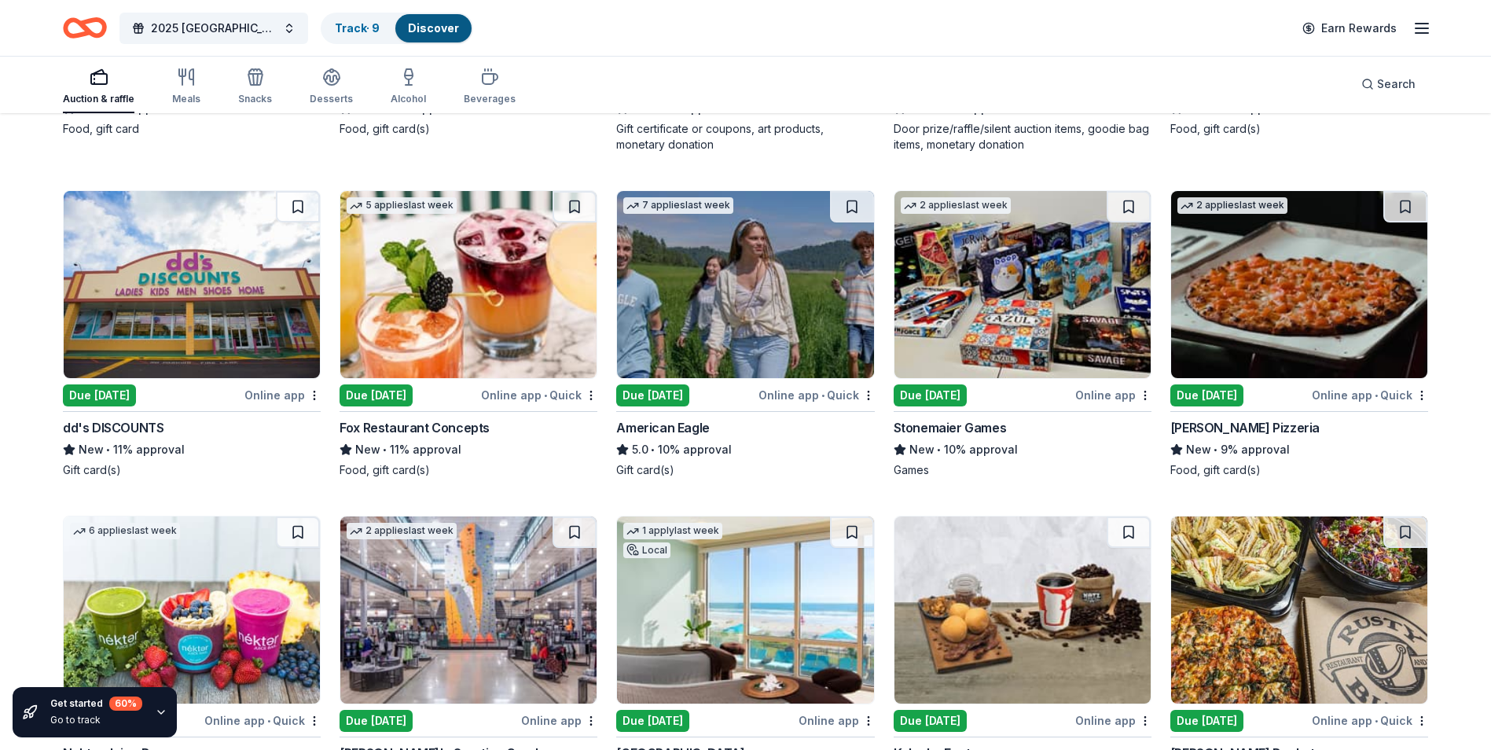
click at [999, 315] on img at bounding box center [1022, 284] width 256 height 187
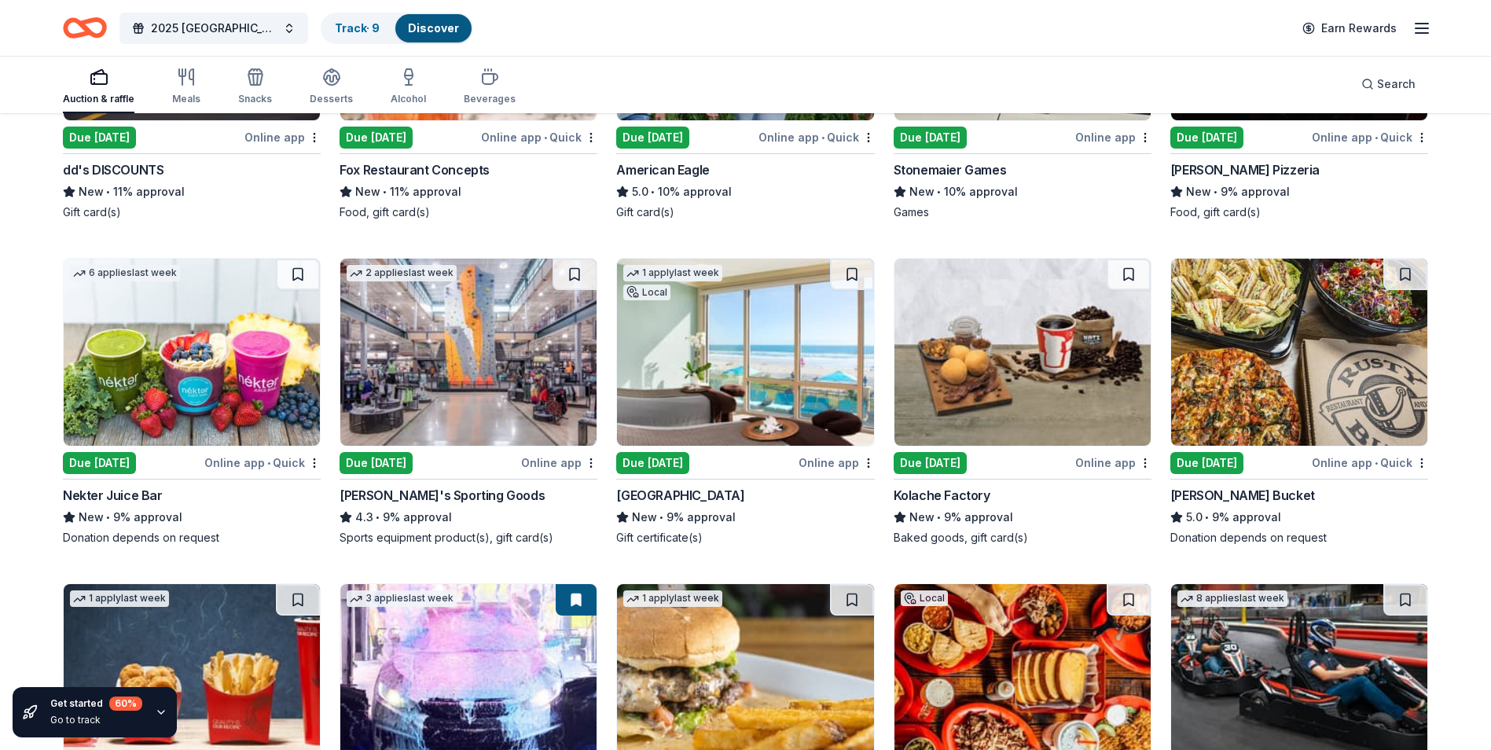
scroll to position [5084, 0]
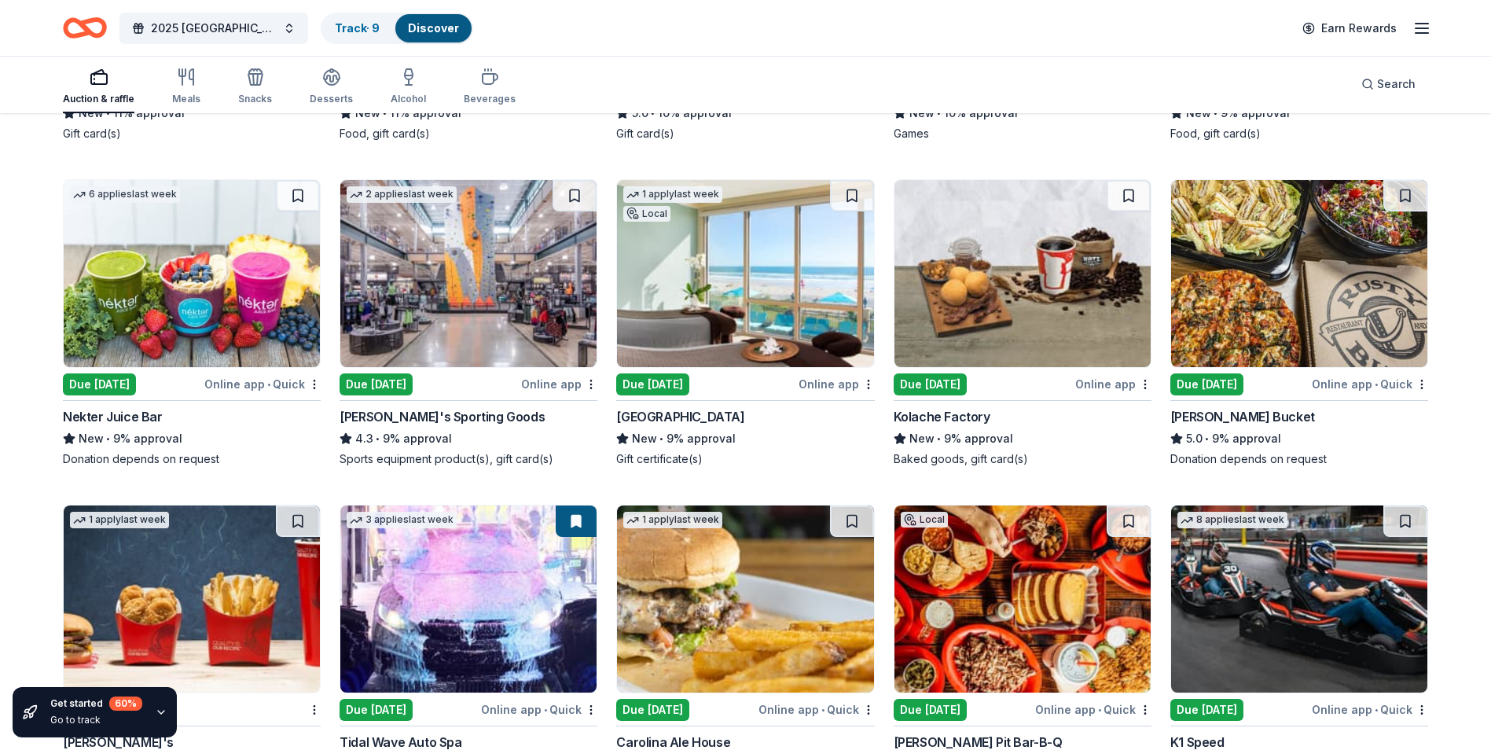
click at [728, 284] on img at bounding box center [745, 273] width 256 height 187
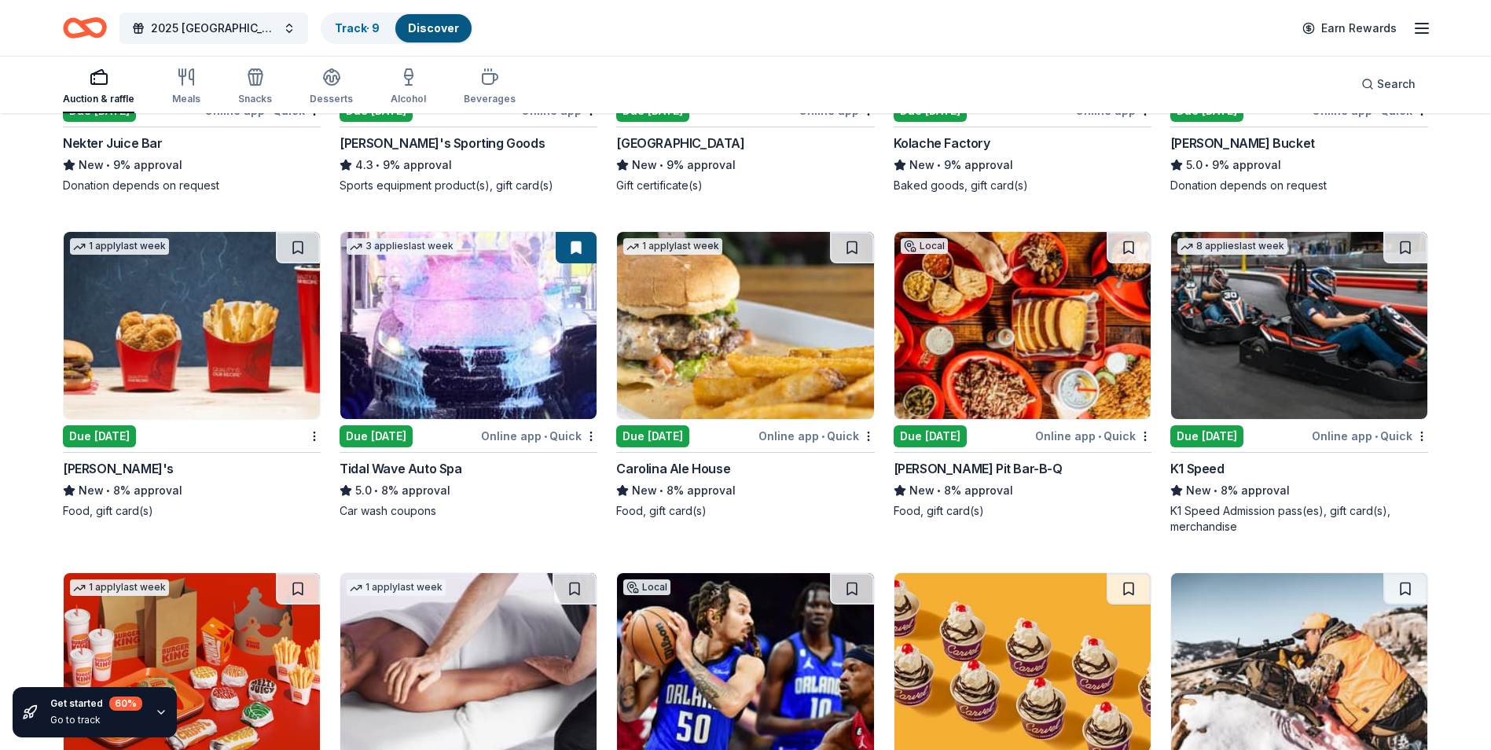
scroll to position [5398, 0]
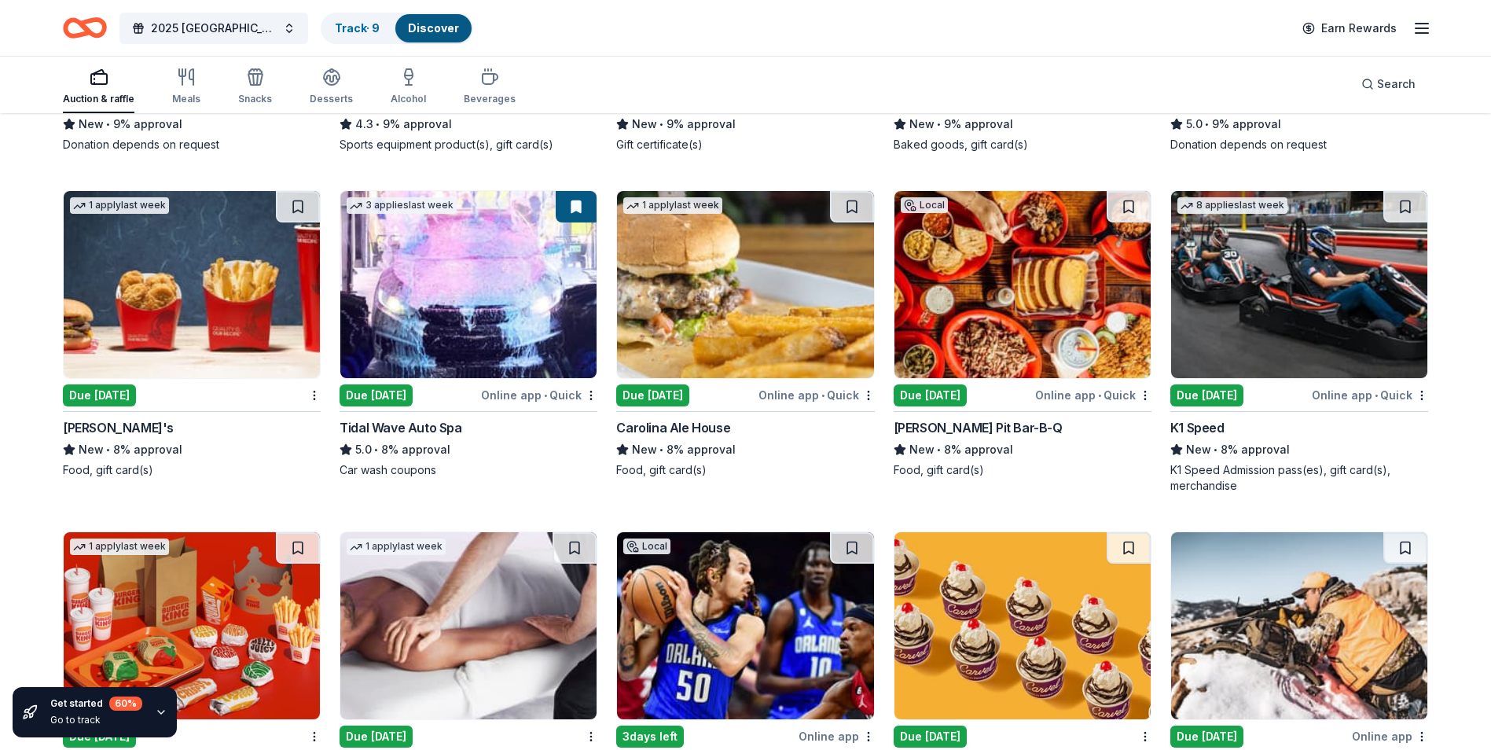
click at [177, 315] on img at bounding box center [192, 284] width 256 height 187
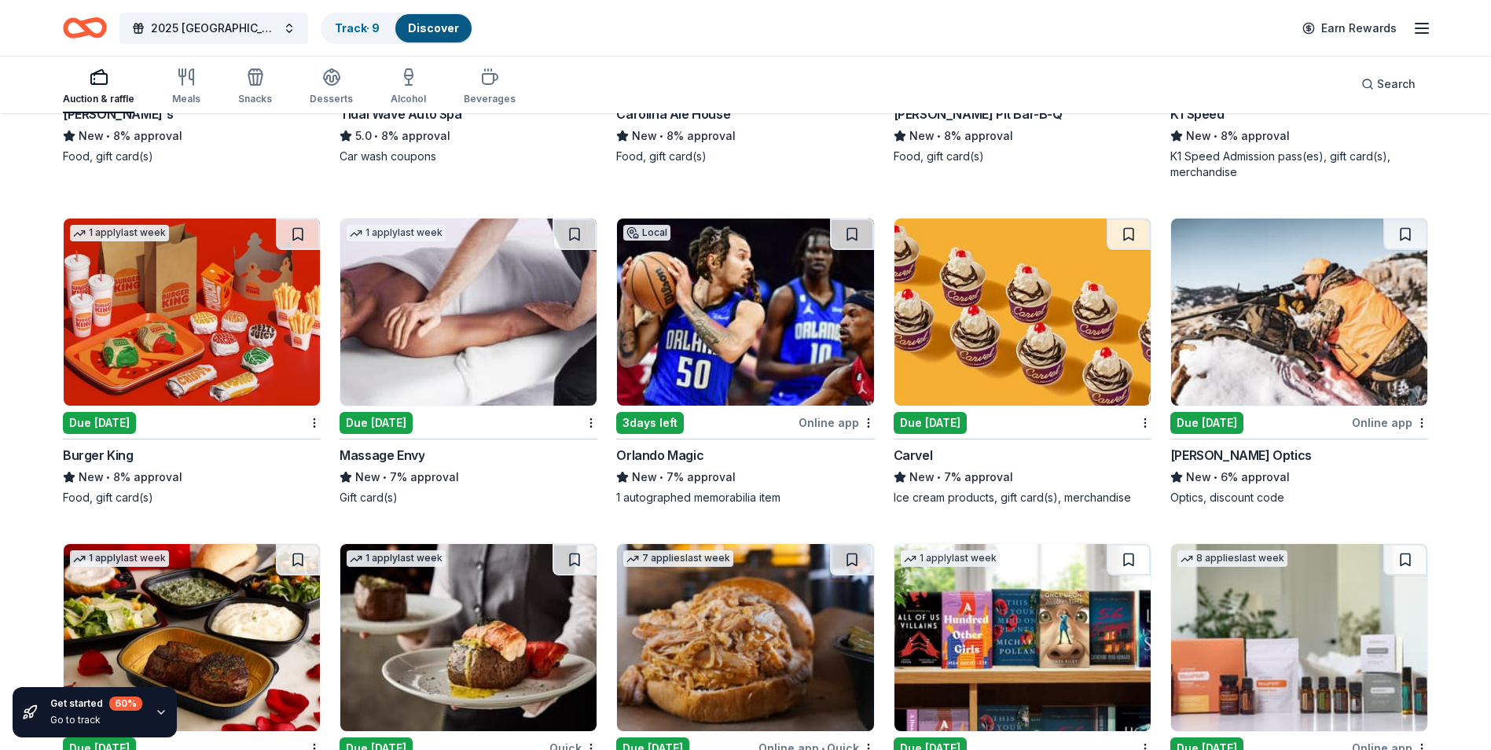
scroll to position [5713, 0]
click at [463, 341] on img at bounding box center [468, 311] width 256 height 187
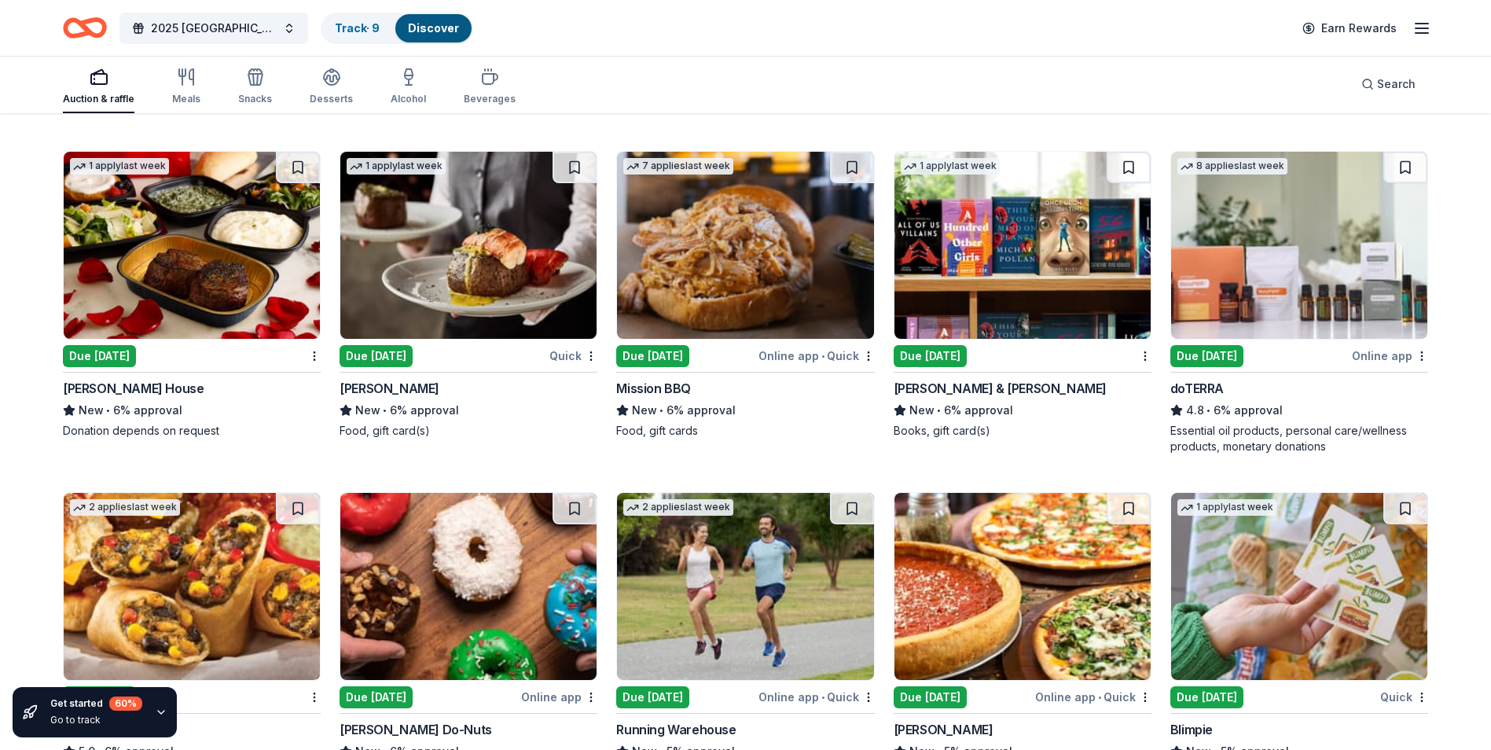
scroll to position [6105, 0]
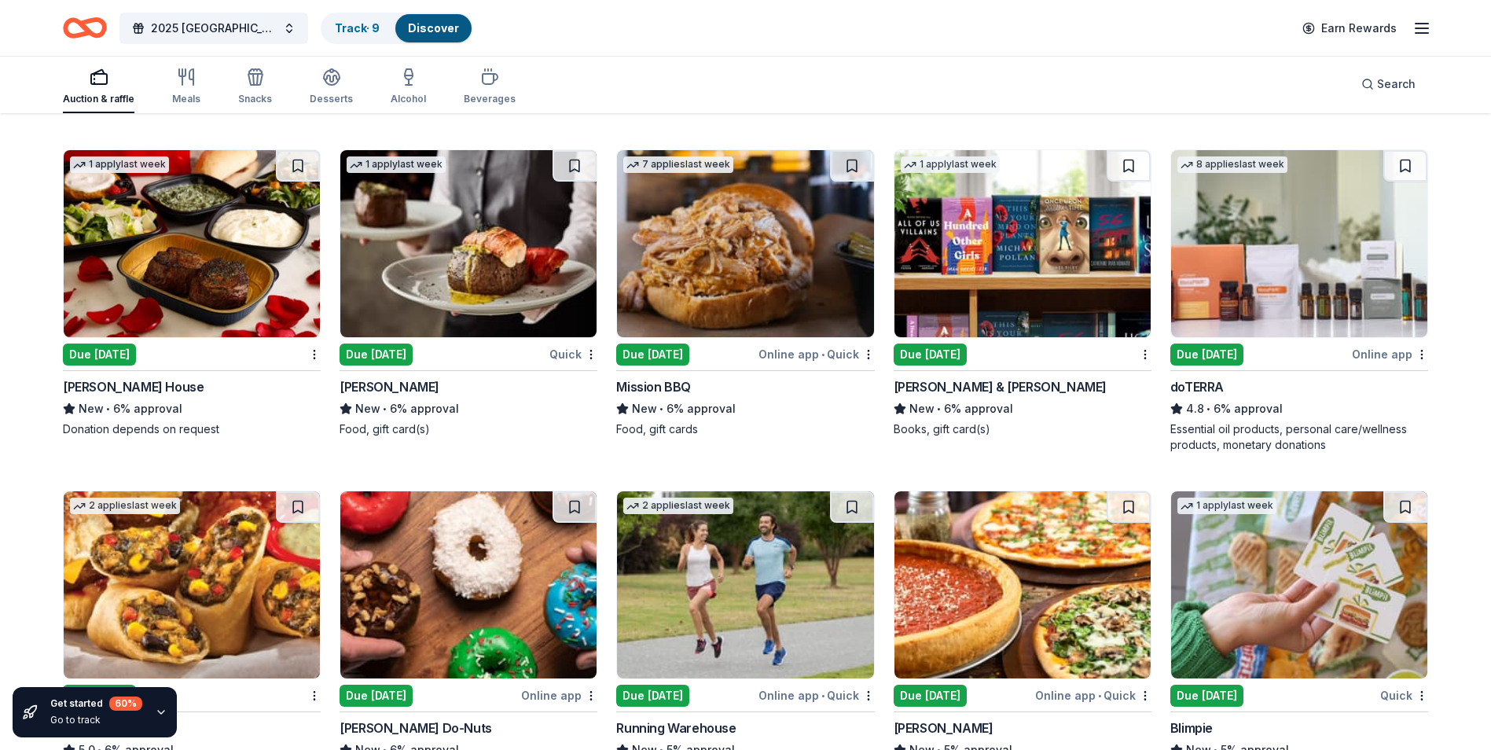
click at [1029, 258] on img at bounding box center [1022, 243] width 256 height 187
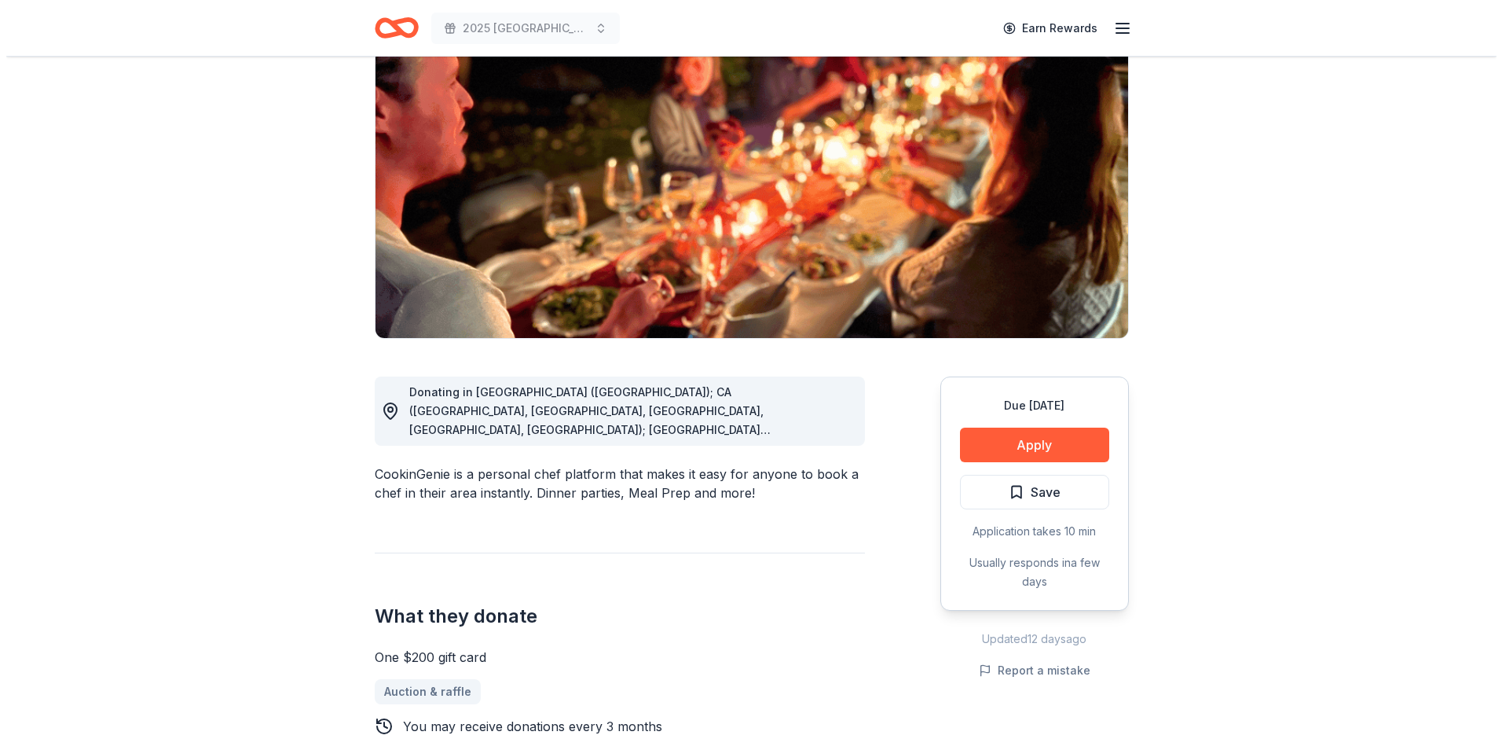
scroll to position [157, 0]
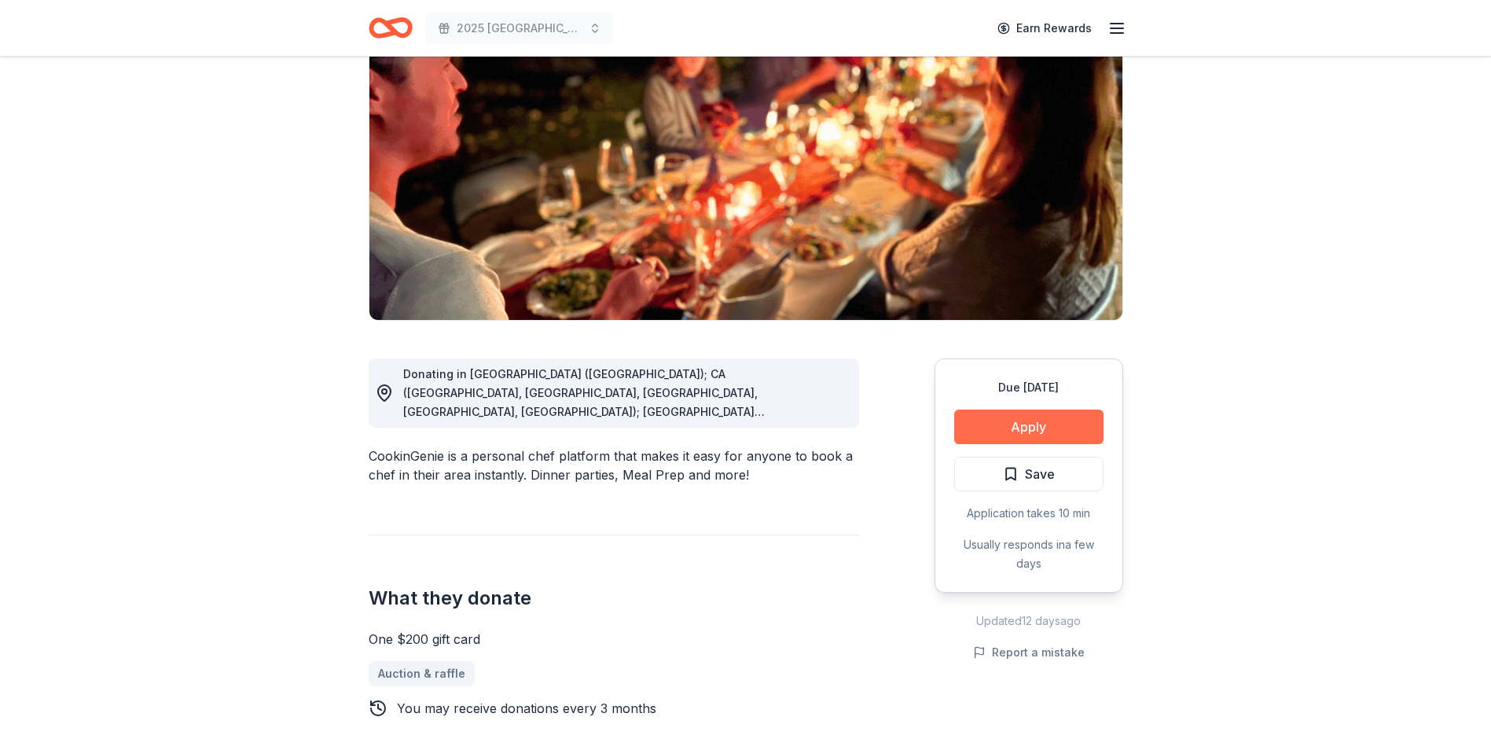
click at [1040, 427] on button "Apply" at bounding box center [1028, 426] width 149 height 35
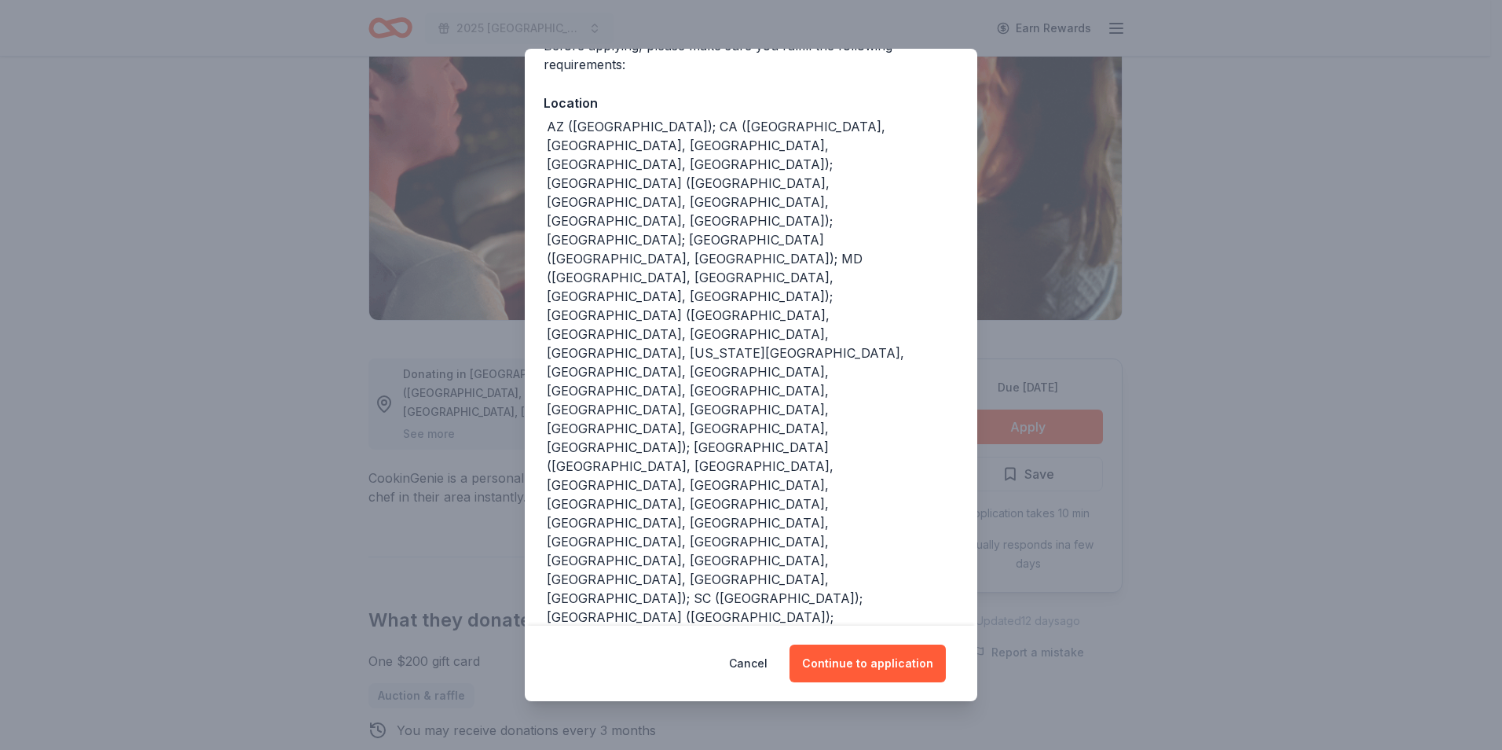
scroll to position [0, 0]
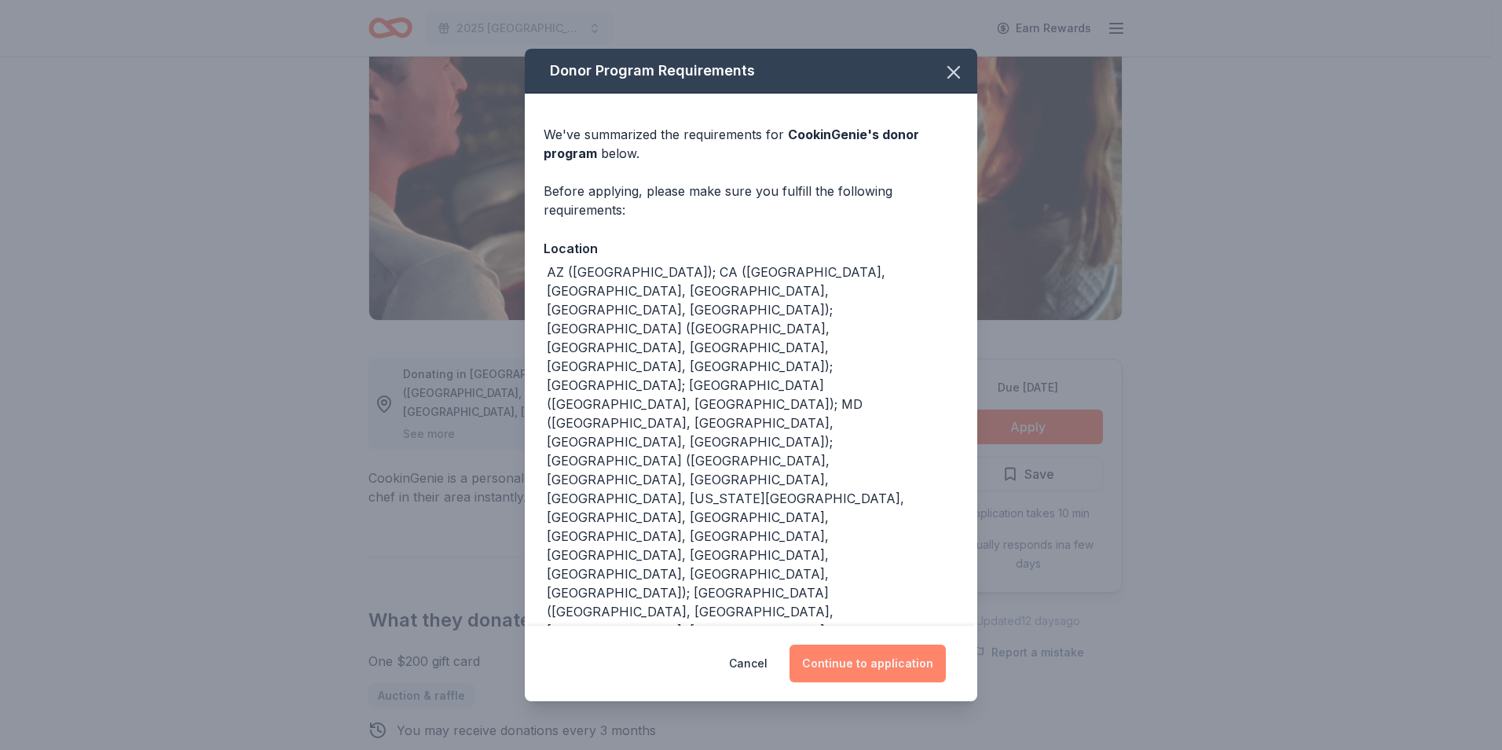
click at [887, 660] on button "Continue to application" at bounding box center [868, 663] width 156 height 38
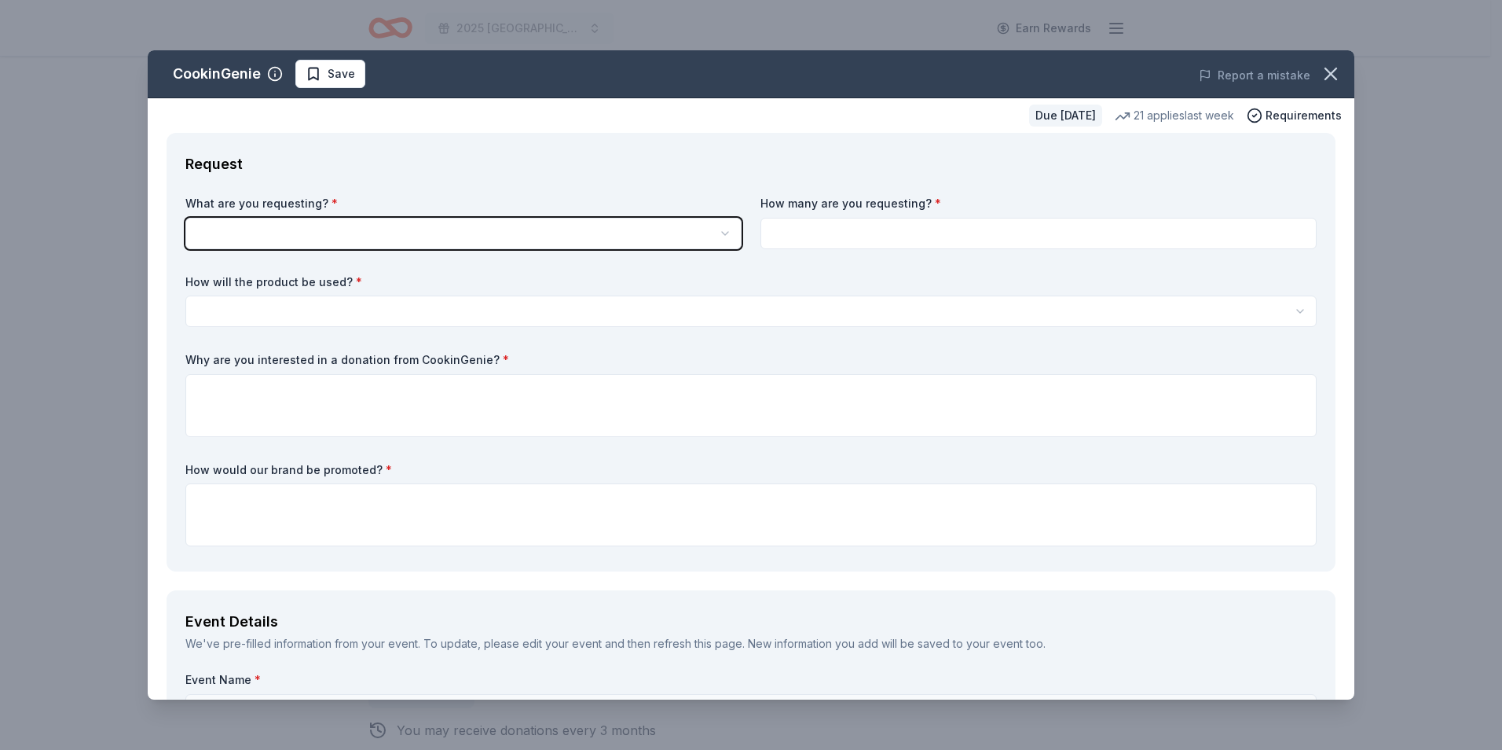
click at [722, 233] on icon "button" at bounding box center [725, 233] width 6 height 3
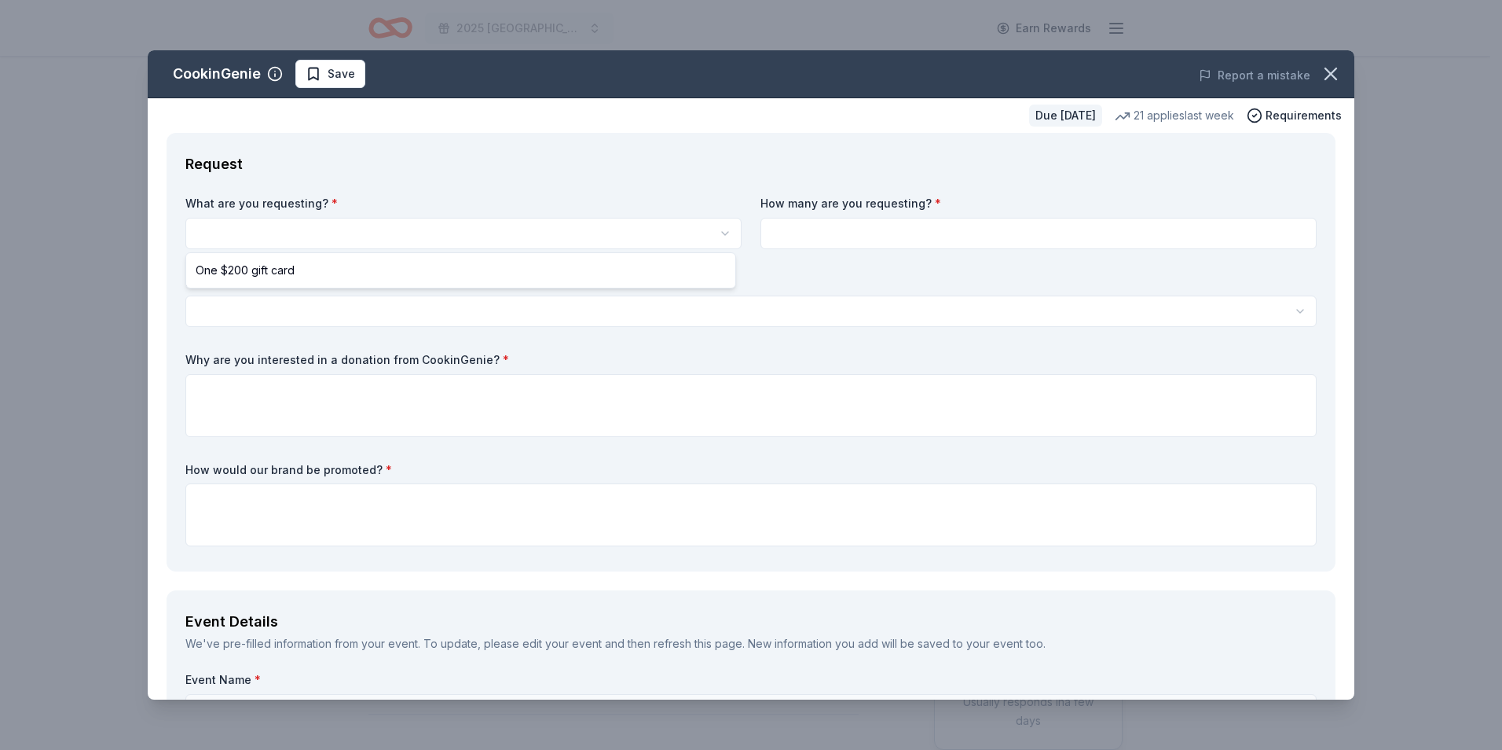
select select "One $200 gift card"
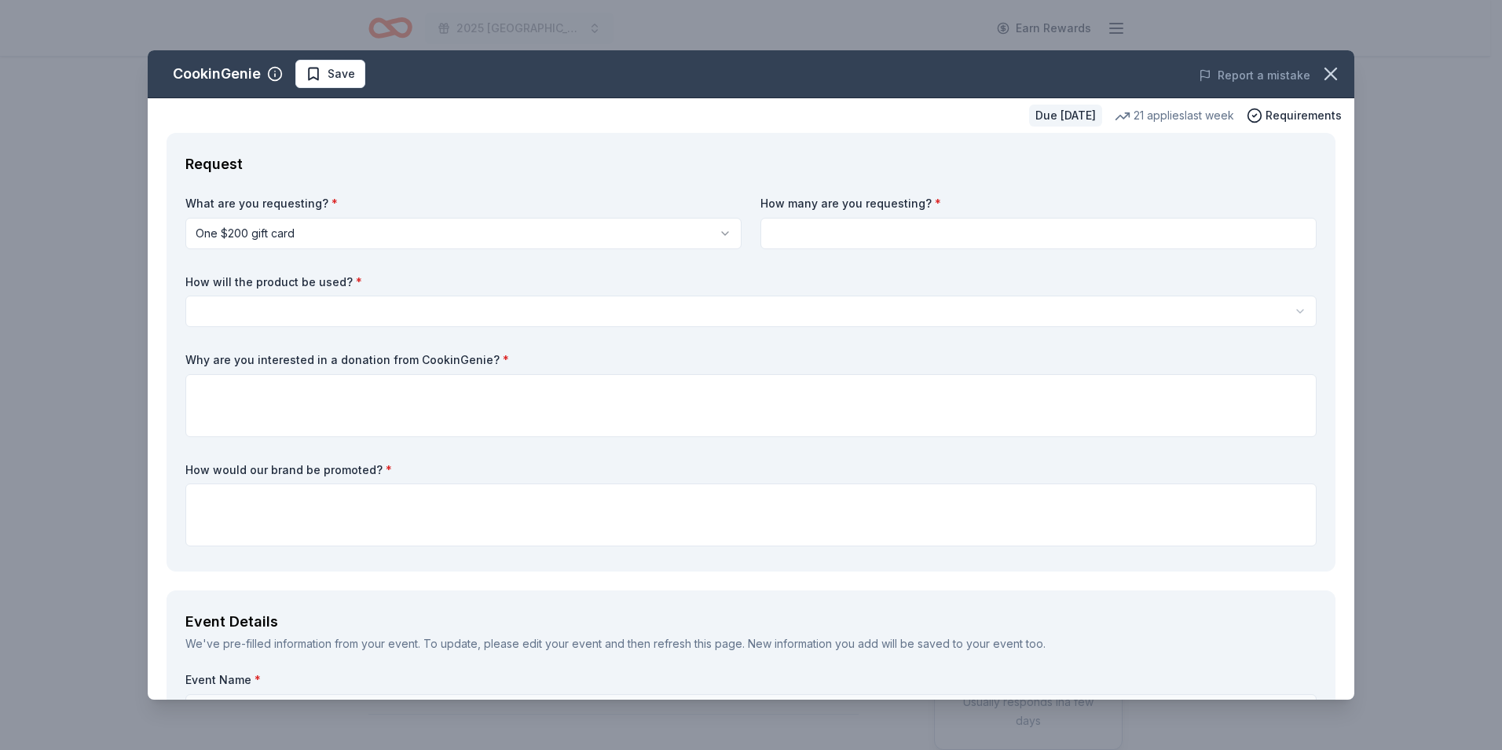
click at [827, 235] on input at bounding box center [1039, 233] width 556 height 31
type input "1"
click at [464, 315] on button "button" at bounding box center [751, 310] width 1132 height 31
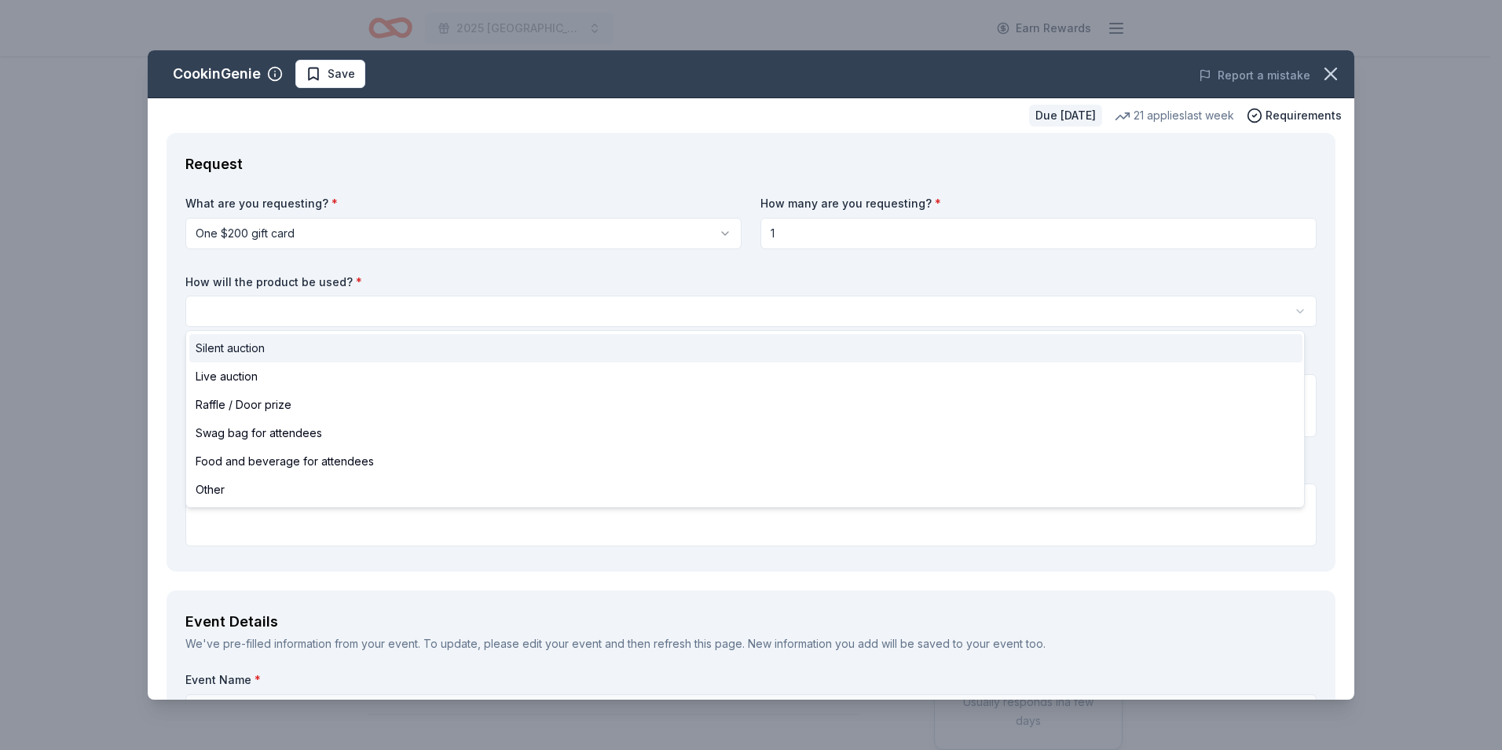
click at [201, 354] on span "Silent auction" at bounding box center [230, 348] width 69 height 19
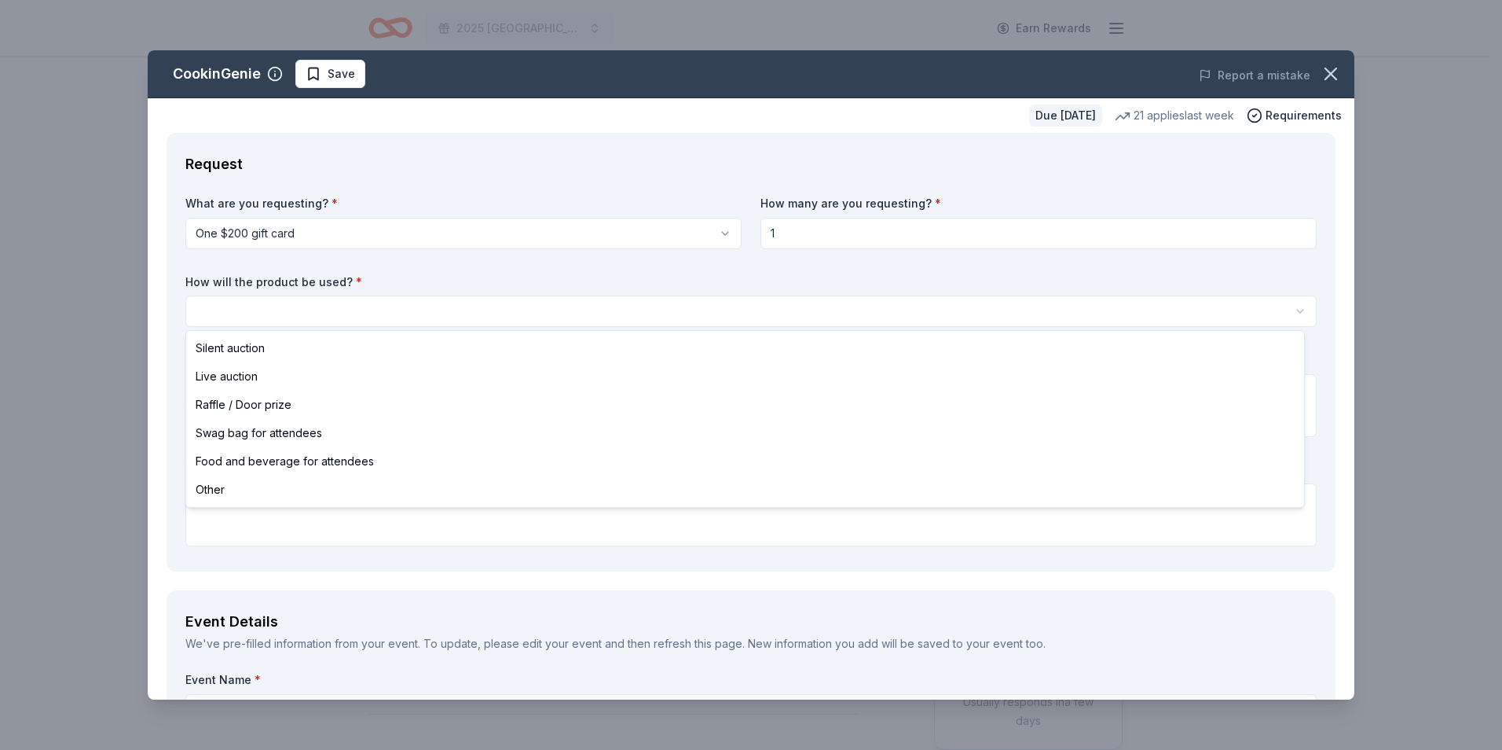
select select "silentAuction"
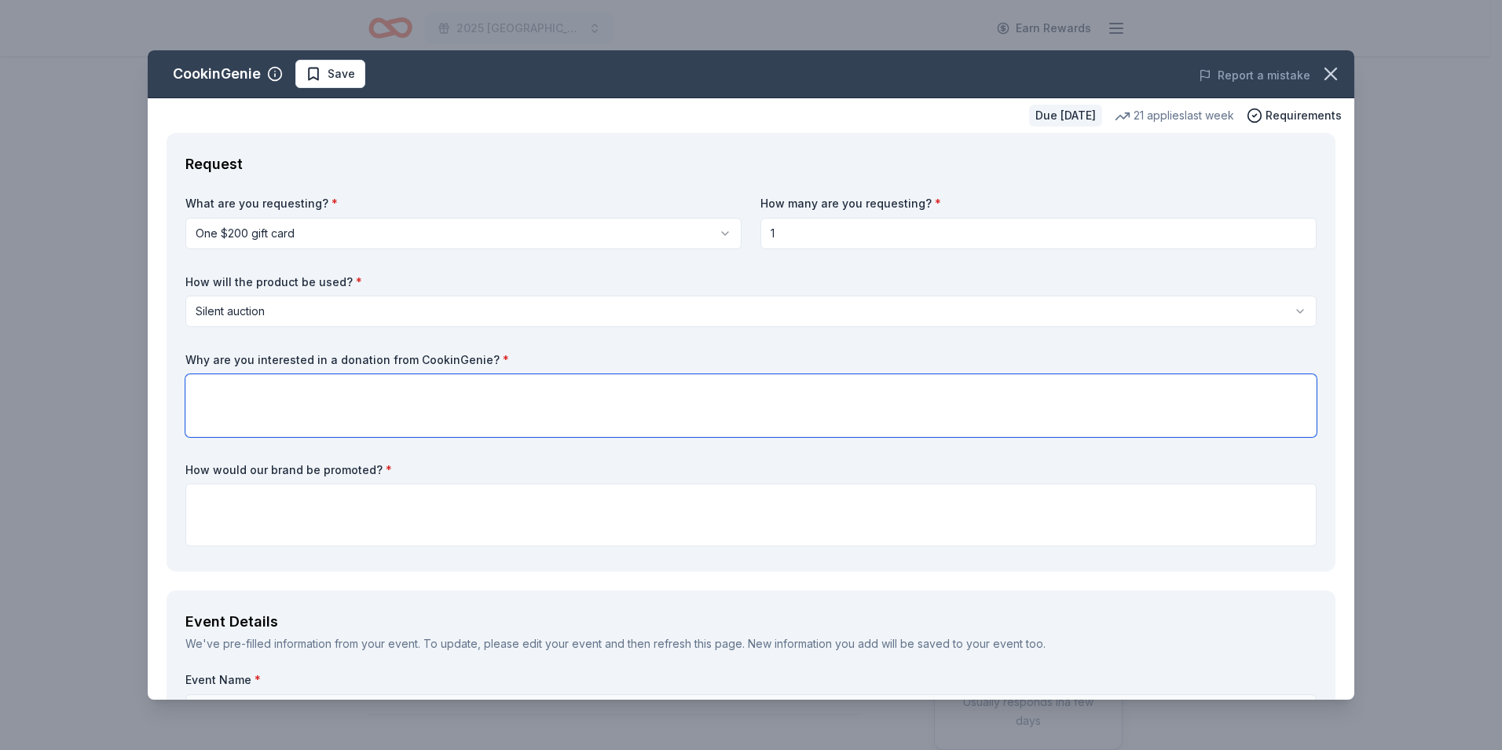
click at [284, 399] on textarea at bounding box center [751, 405] width 1132 height 63
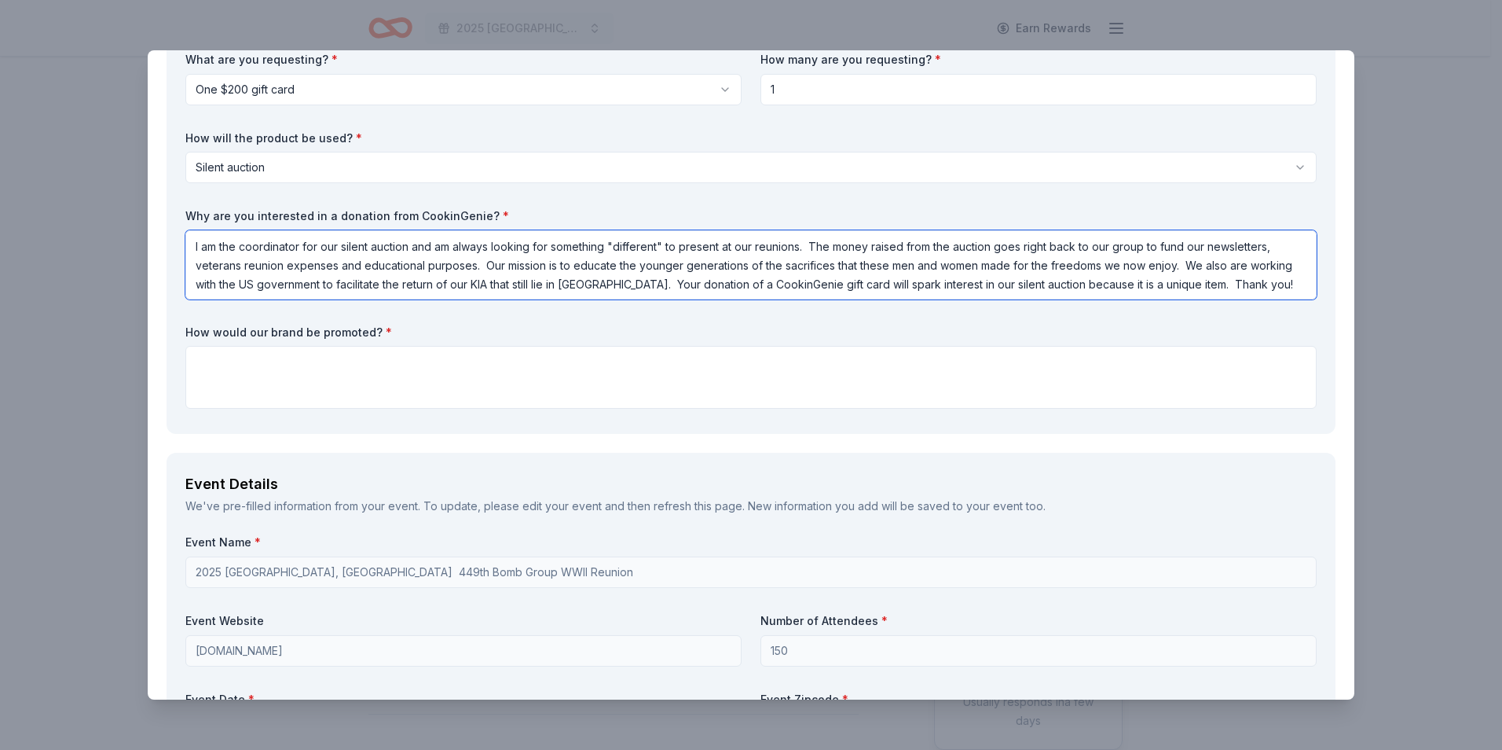
scroll to position [157, 0]
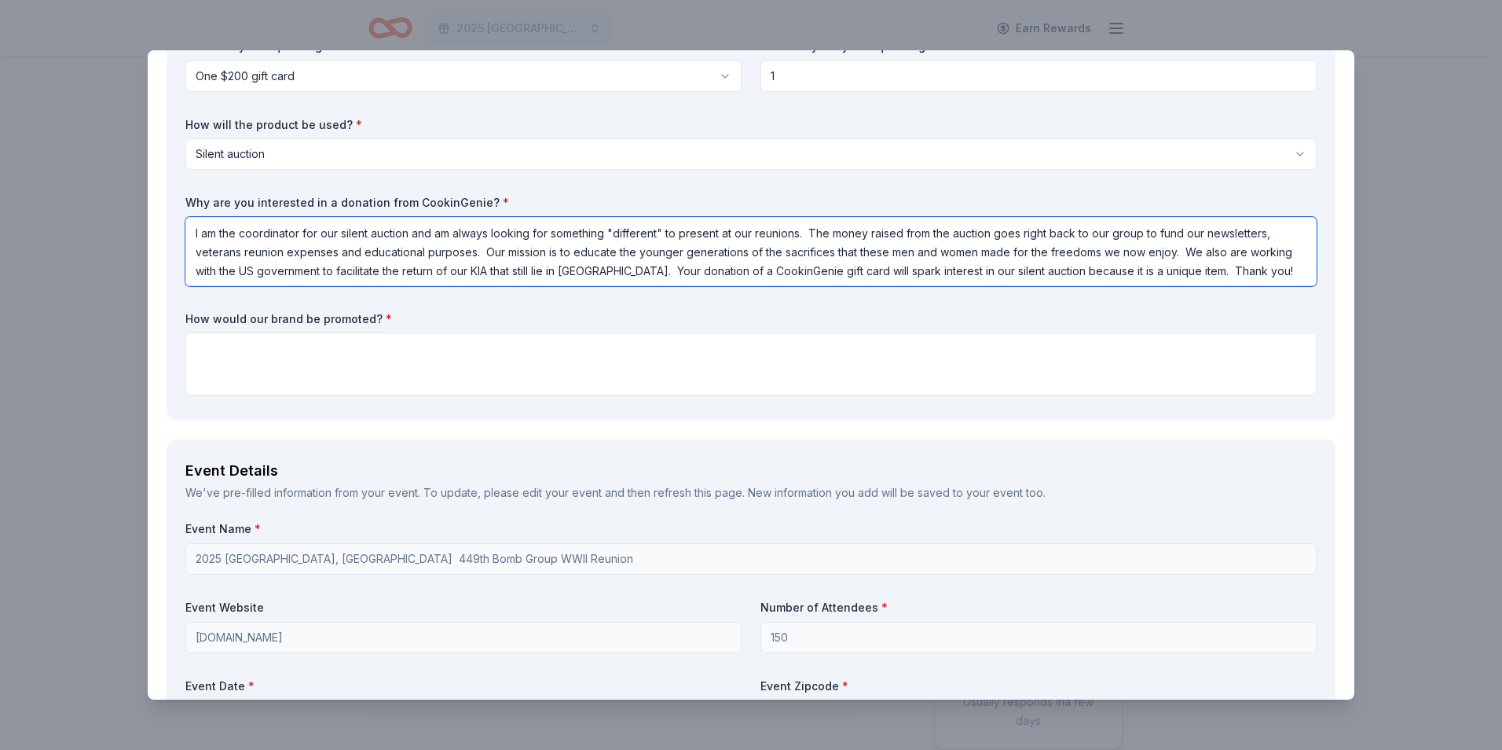
type textarea "I am the coordinator for our silent auction and am always looking for something…"
click at [259, 363] on textarea at bounding box center [751, 363] width 1132 height 63
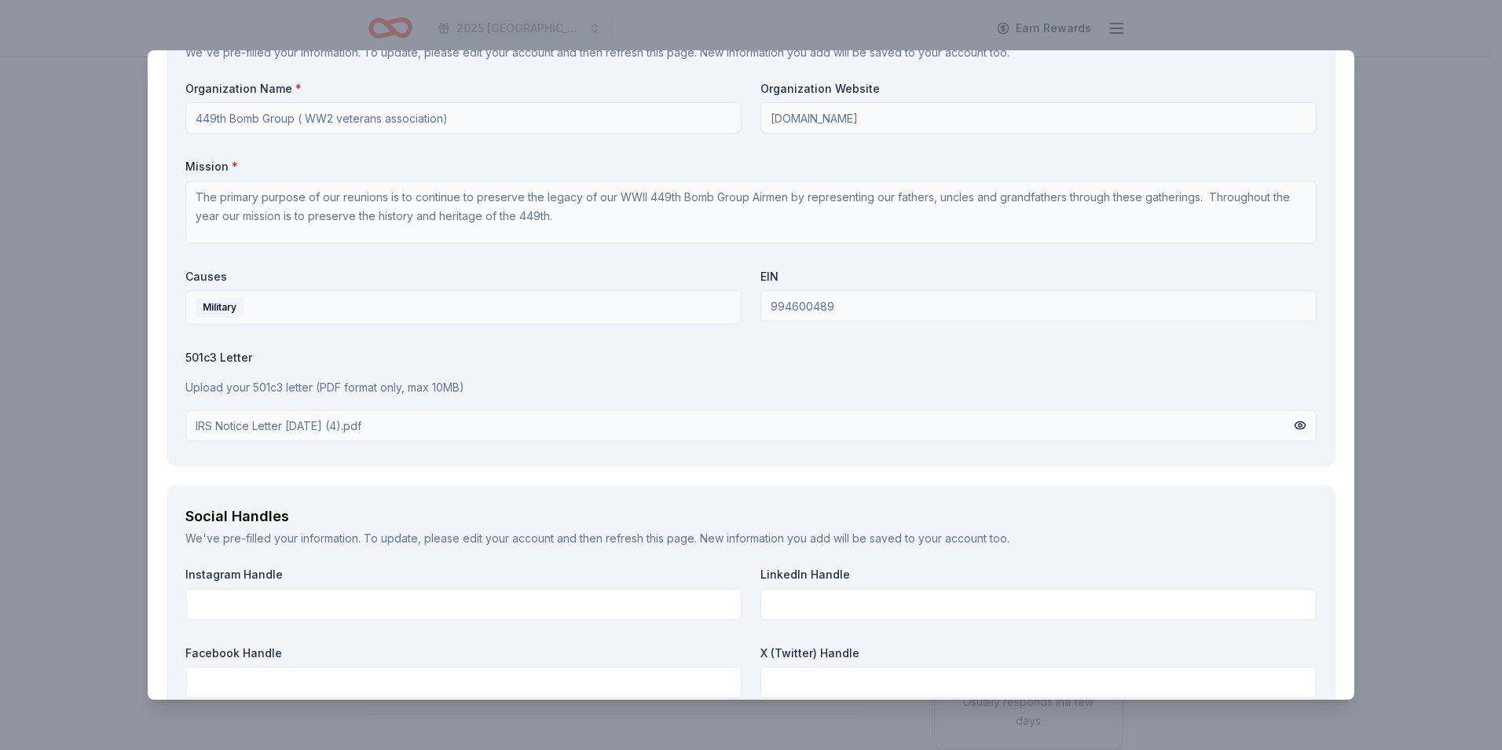
scroll to position [1678, 0]
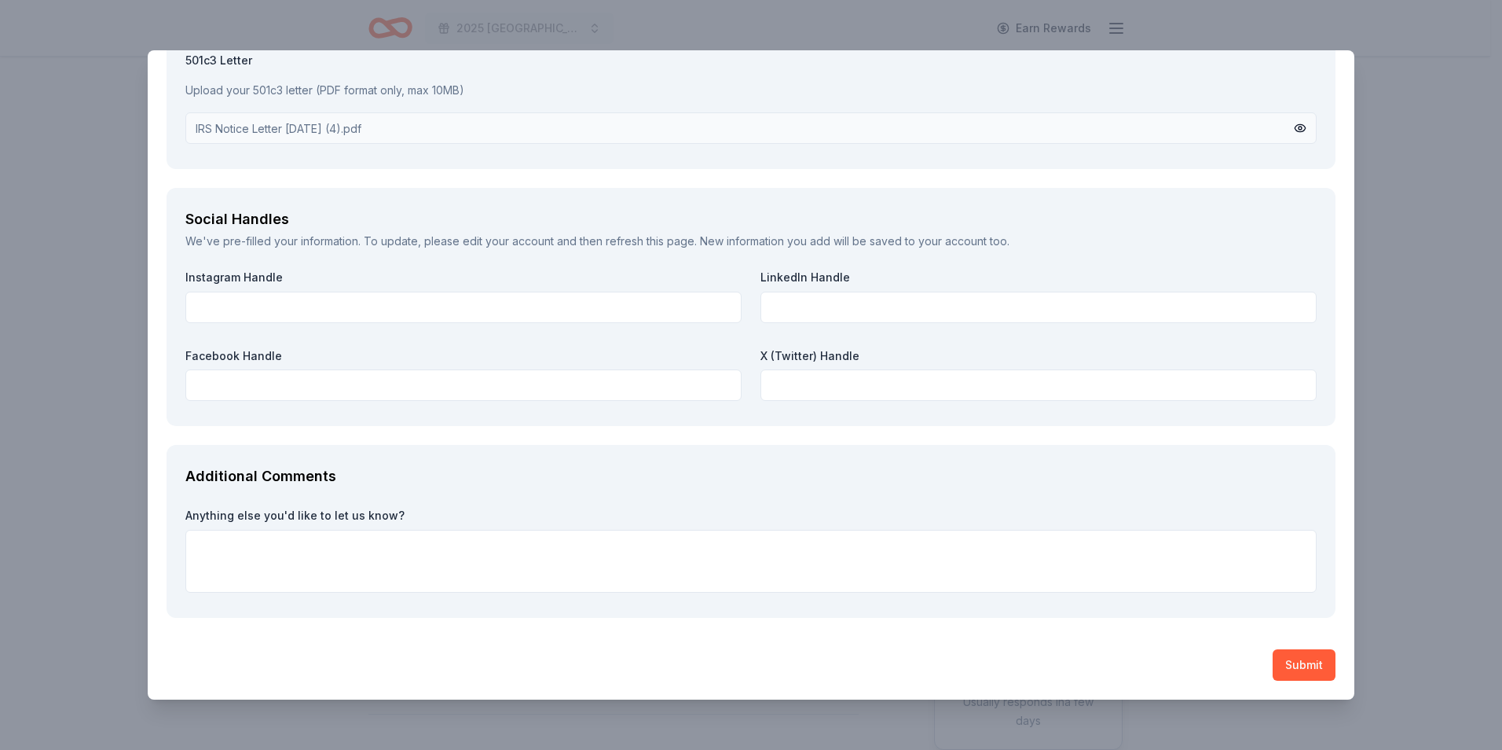
type textarea "I plan on printing a flyer to highlight our new offerings in our "PX" (our stor…"
click at [287, 534] on textarea at bounding box center [751, 561] width 1132 height 63
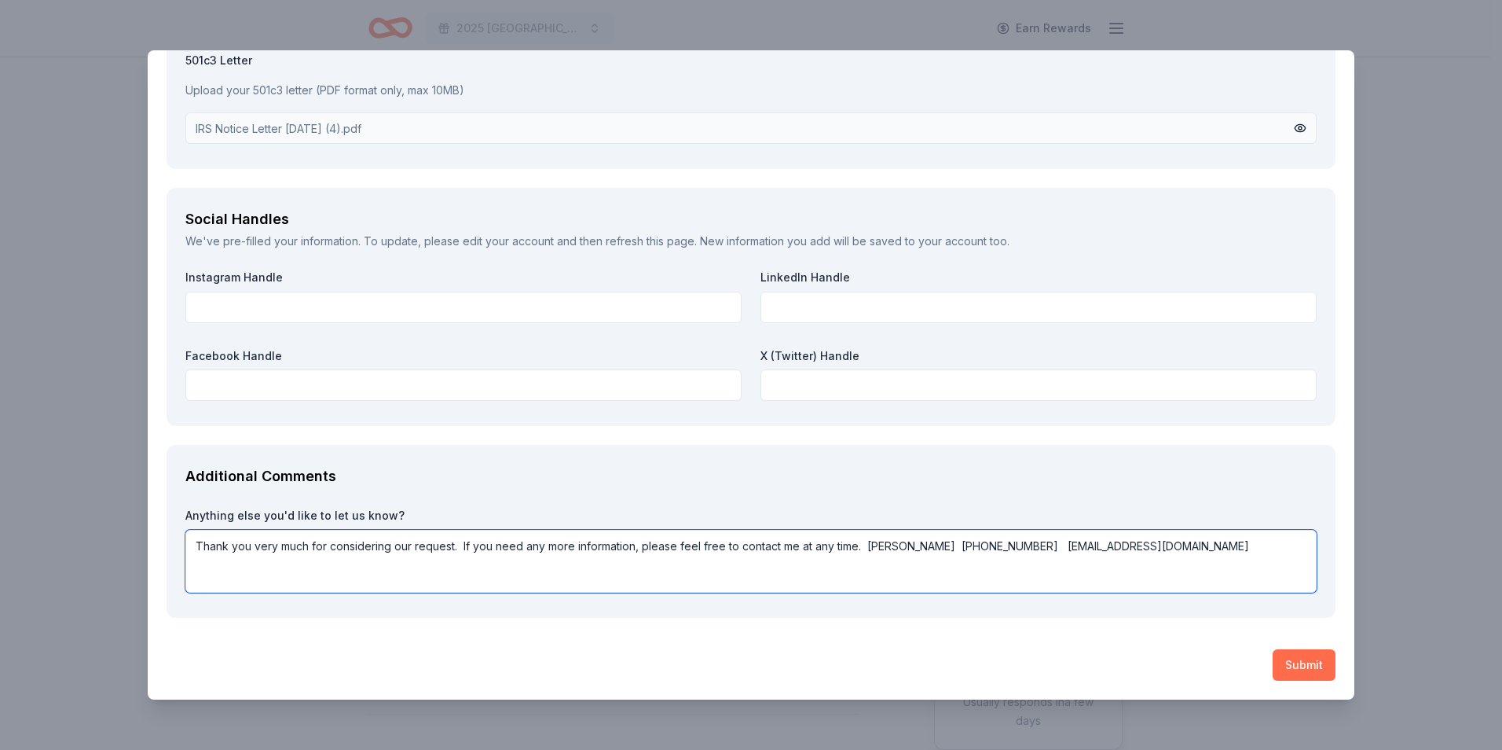
type textarea "Thank you very much for considering our request. If you need any more informati…"
click at [1288, 663] on button "Submit" at bounding box center [1304, 664] width 63 height 31
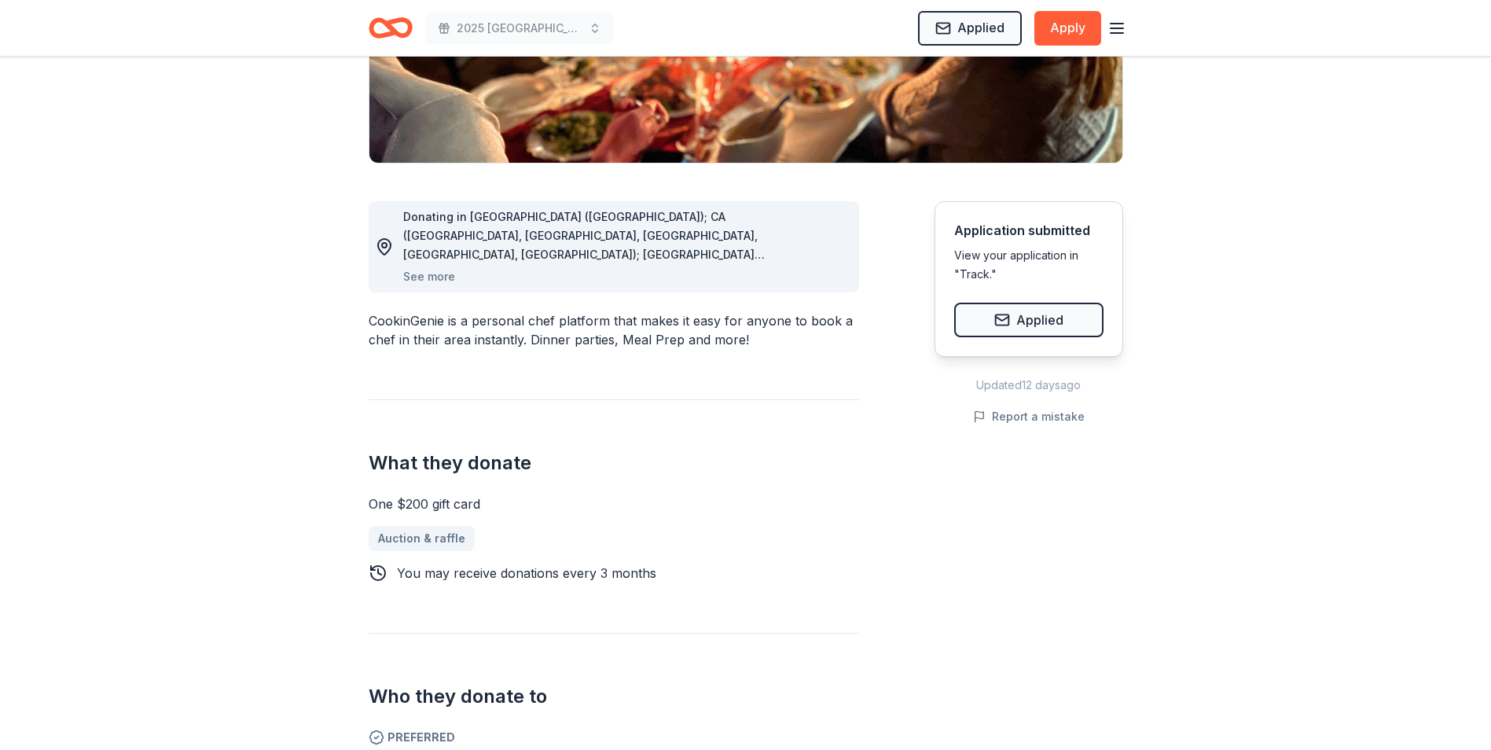
scroll to position [0, 0]
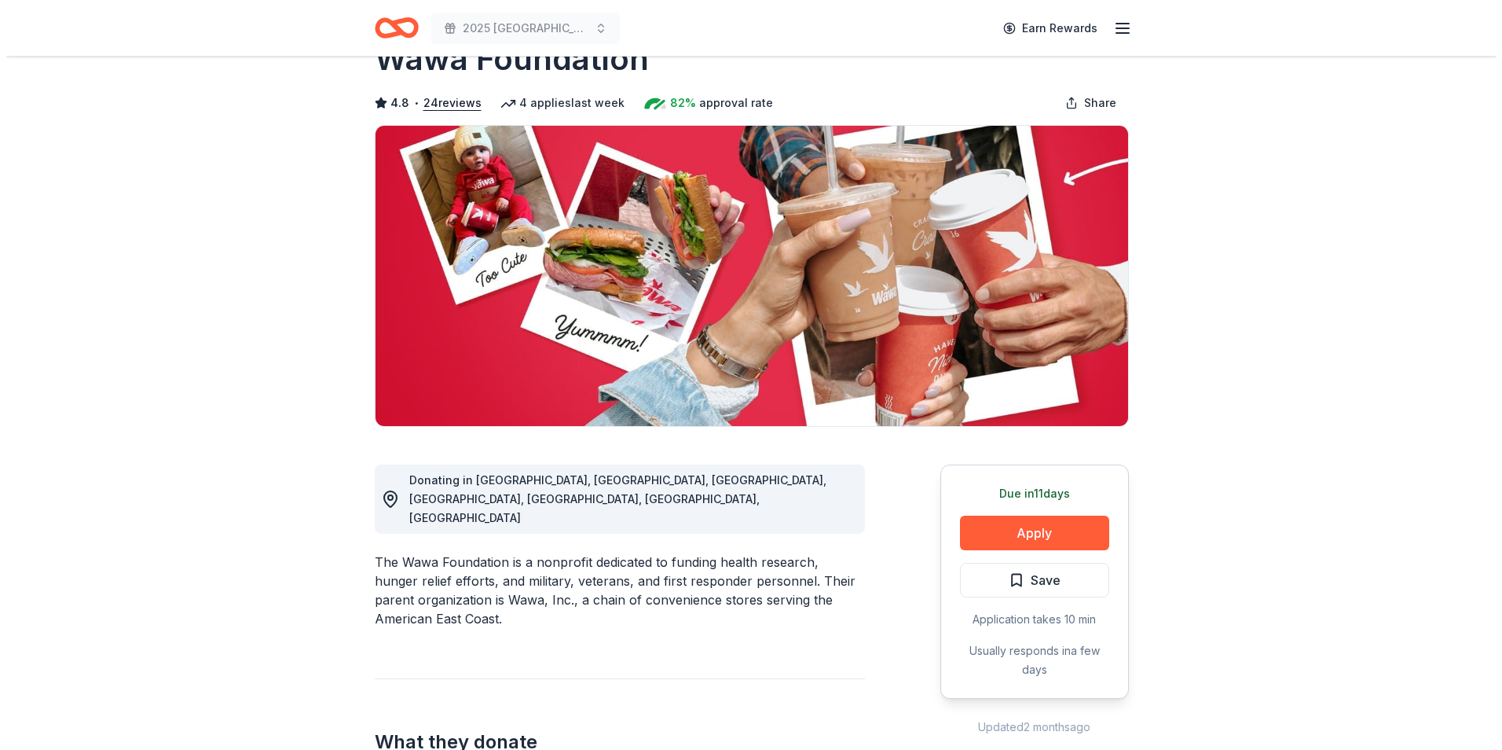
scroll to position [79, 0]
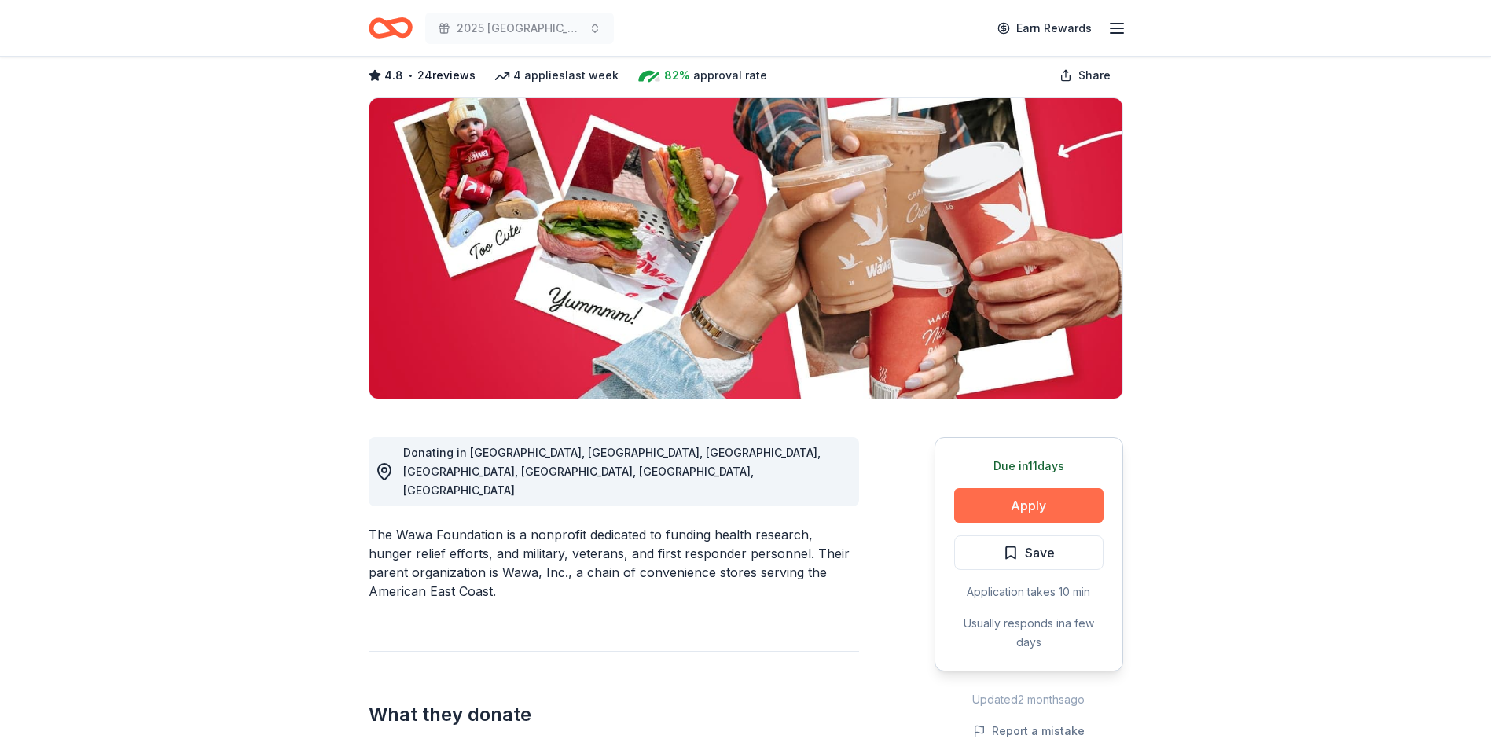
click at [1029, 507] on button "Apply" at bounding box center [1028, 505] width 149 height 35
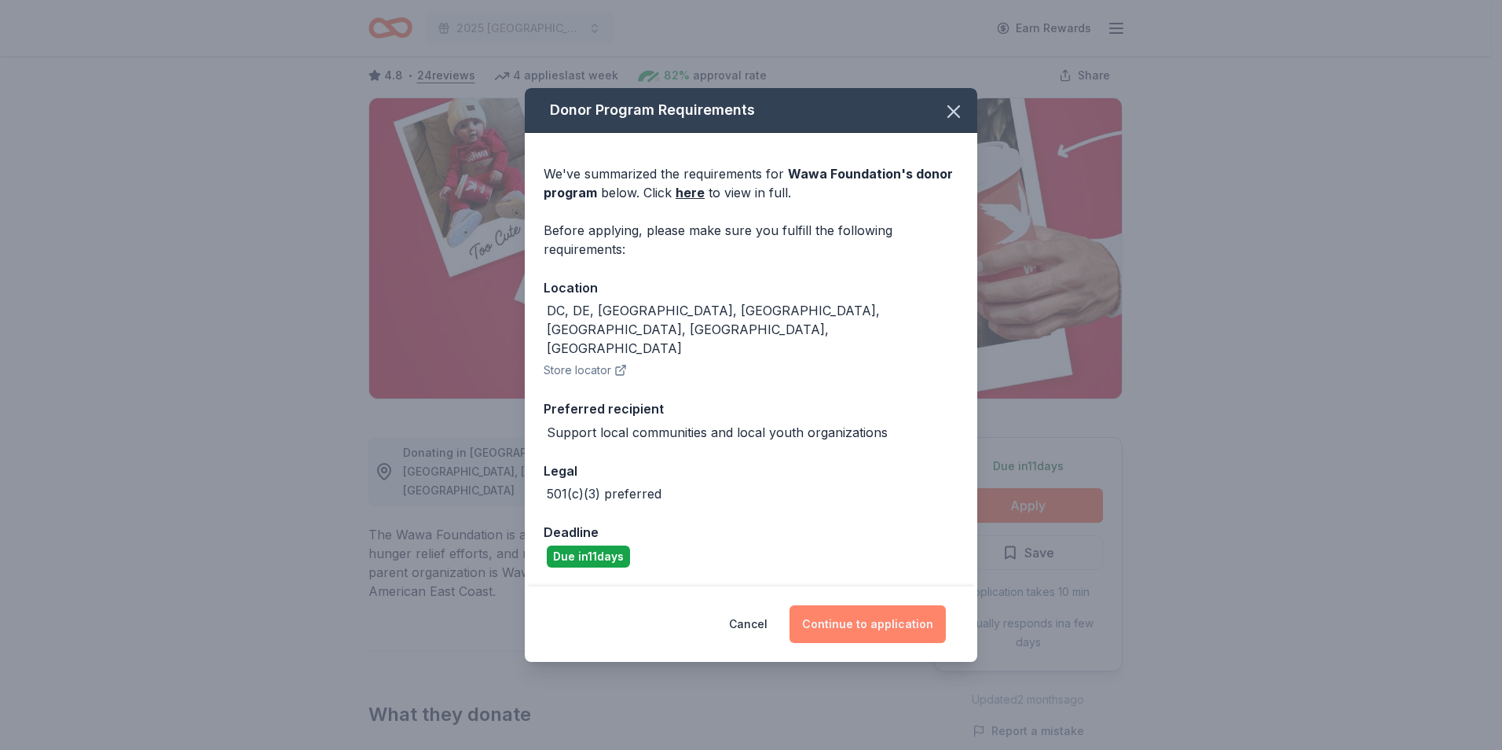
click at [862, 605] on button "Continue to application" at bounding box center [868, 624] width 156 height 38
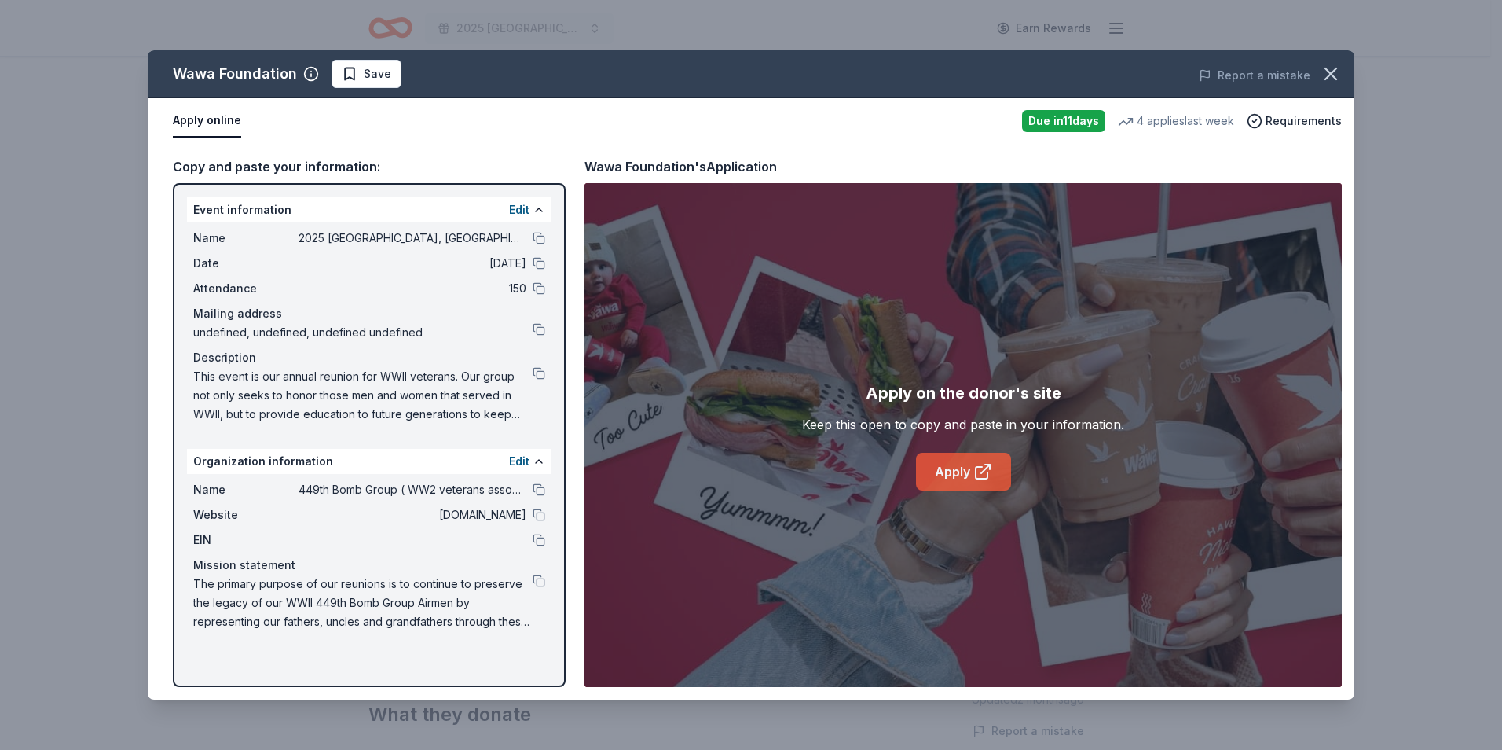
click at [952, 479] on link "Apply" at bounding box center [963, 472] width 95 height 38
click at [964, 470] on link "Apply" at bounding box center [963, 472] width 95 height 38
